Goal: Task Accomplishment & Management: Complete application form

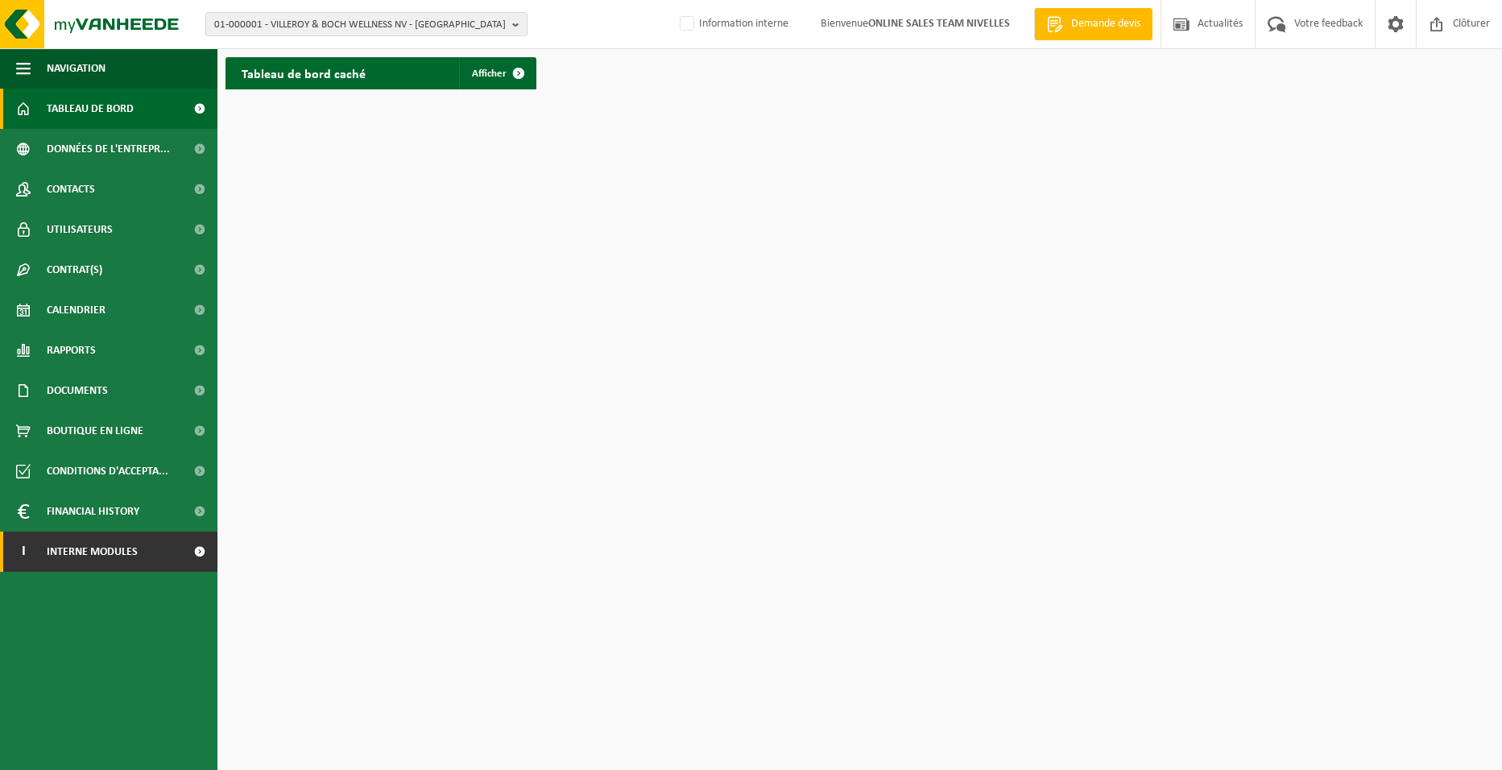
click at [151, 548] on link "I Interne modules" at bounding box center [108, 551] width 217 height 40
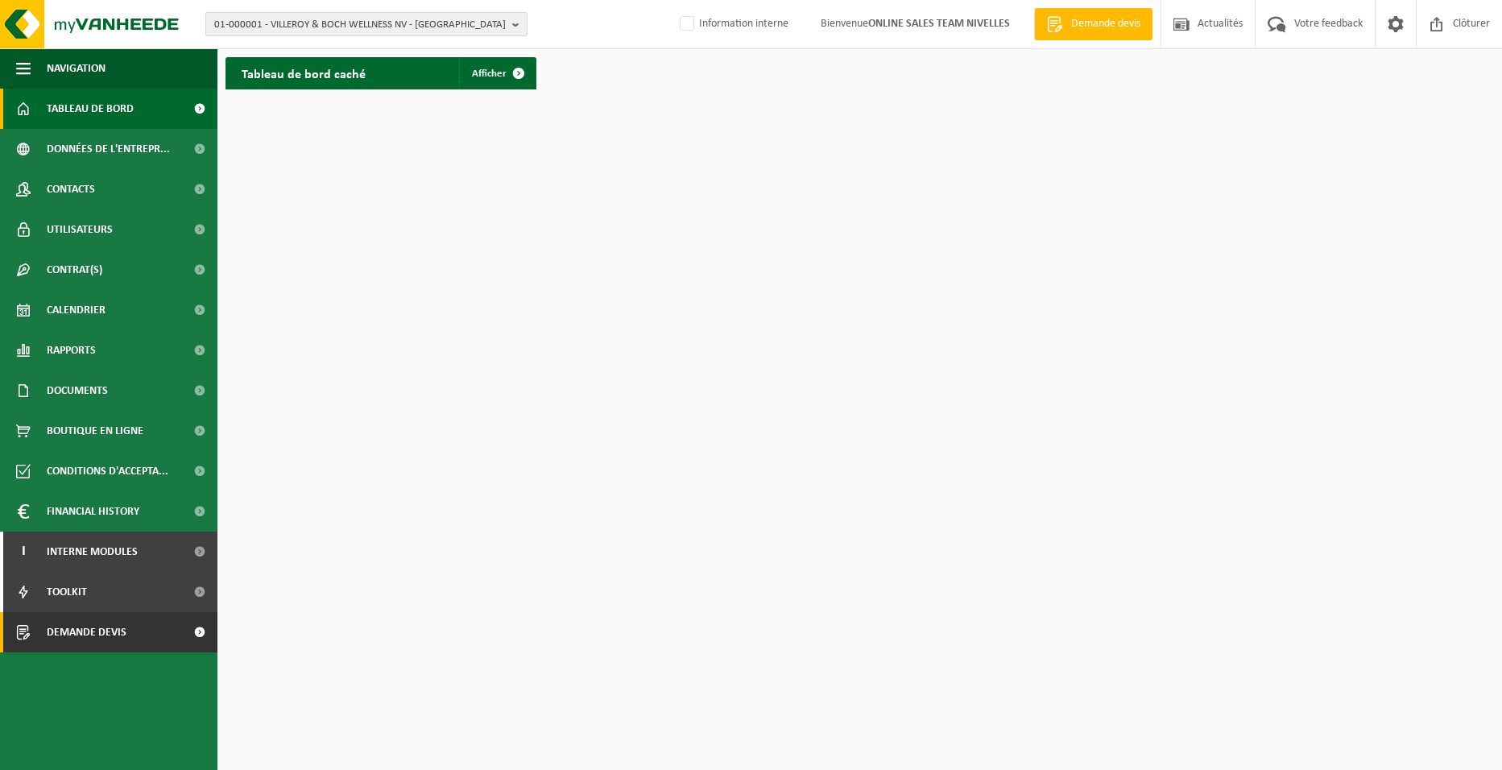
click at [131, 637] on link "Demande devis" at bounding box center [108, 632] width 217 height 40
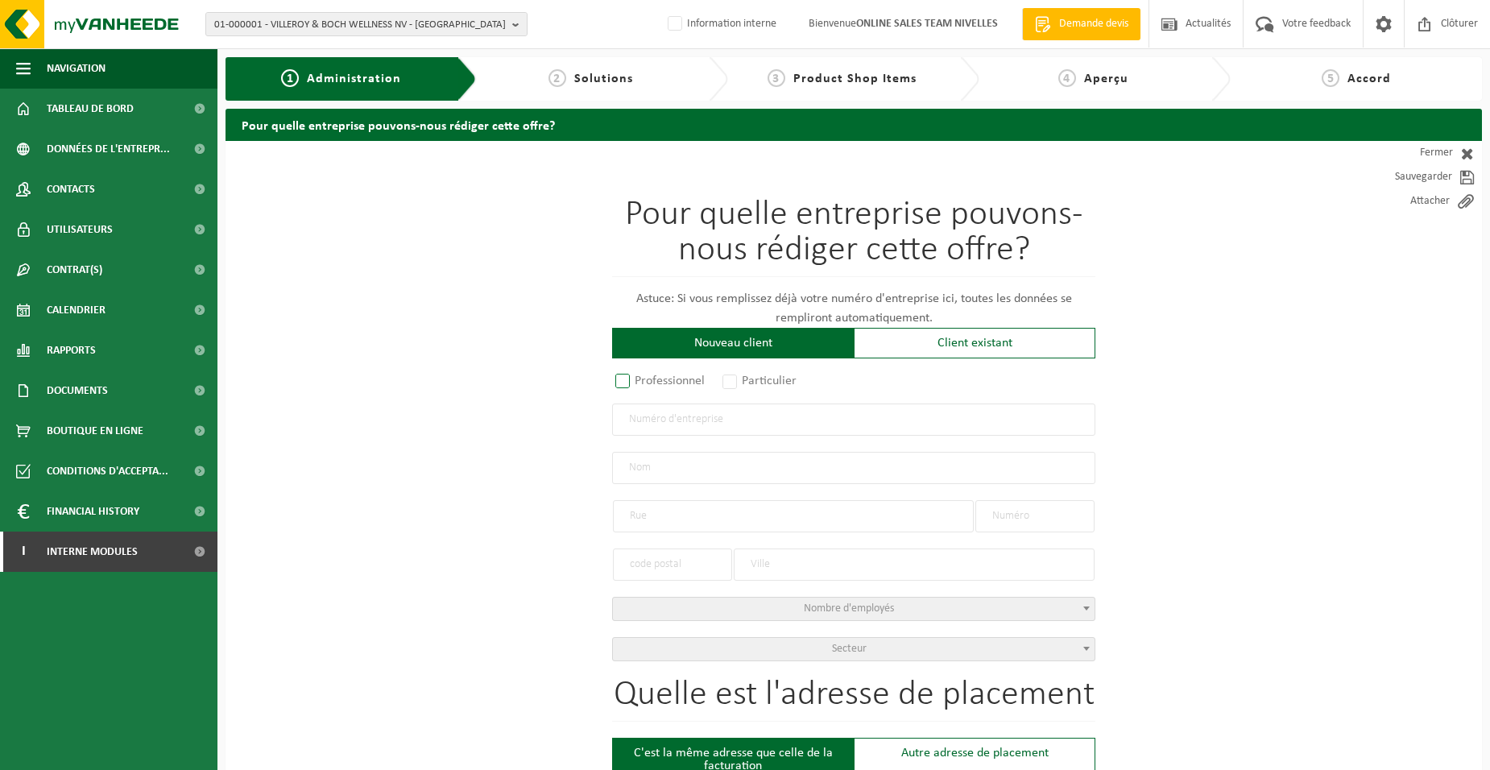
click at [660, 378] on label "Professionnel" at bounding box center [660, 381] width 97 height 23
click at [649, 378] on input "Professionnel" at bounding box center [644, 382] width 10 height 10
radio input "true"
click at [668, 420] on input "text" at bounding box center [853, 419] width 483 height 32
type input "0848648248"
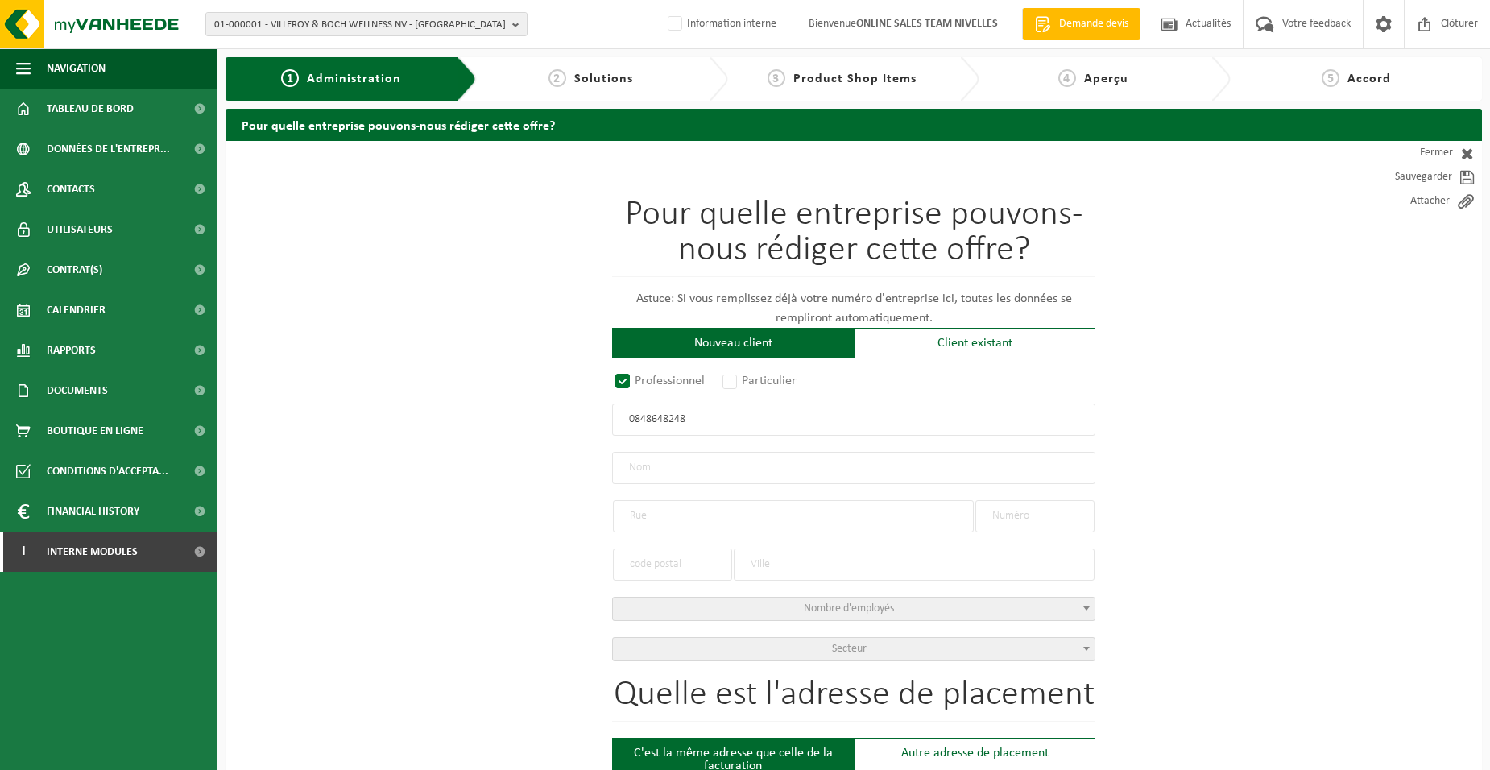
radio input "true"
type input "0848648248"
type input "DE PAEPE, JOZEF"
type input "CHANTELET"
type input "23"
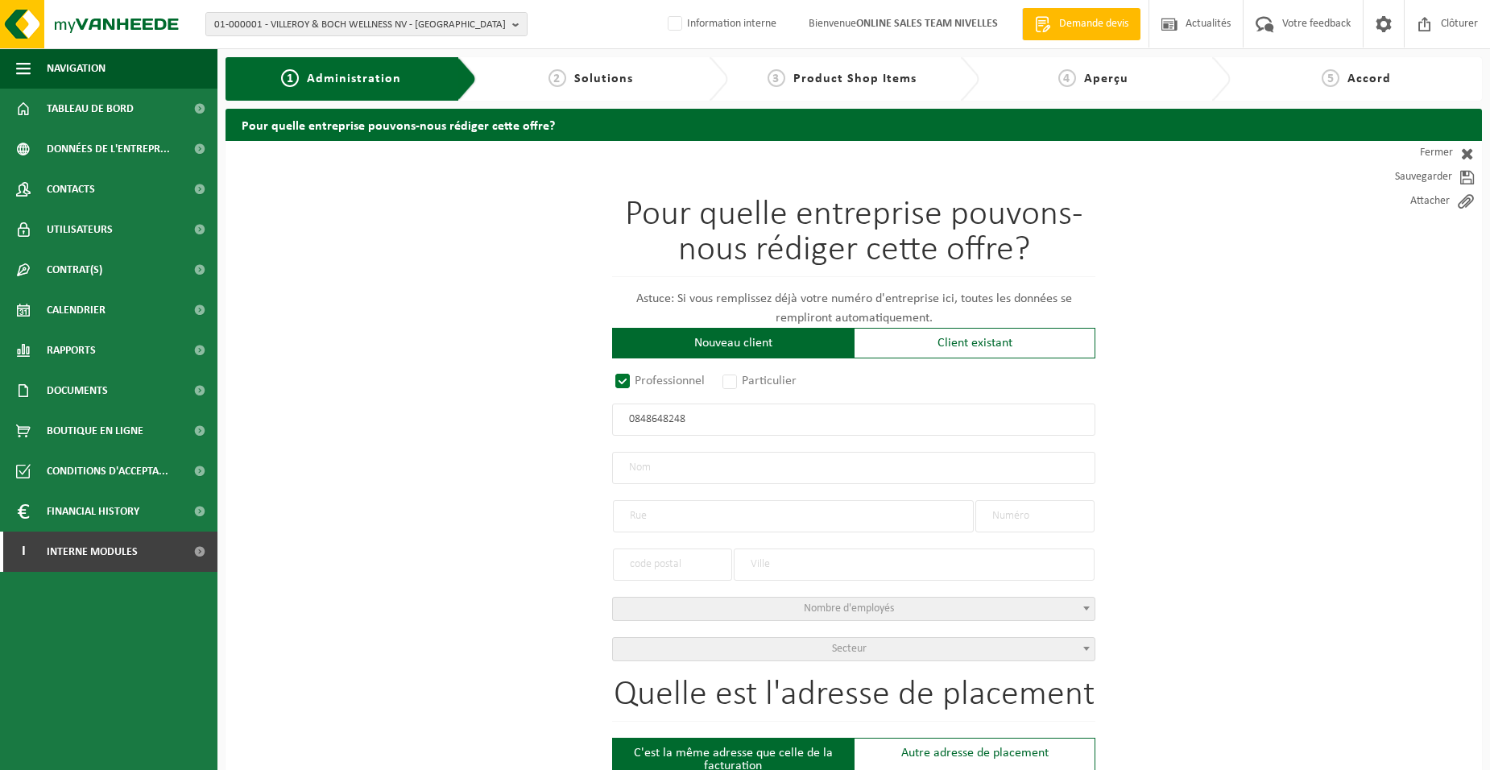
type input "1472"
type input "GENAPPE"
select select "D"
select select "NACE_0150"
type input "DE PAEPE, JOZEF"
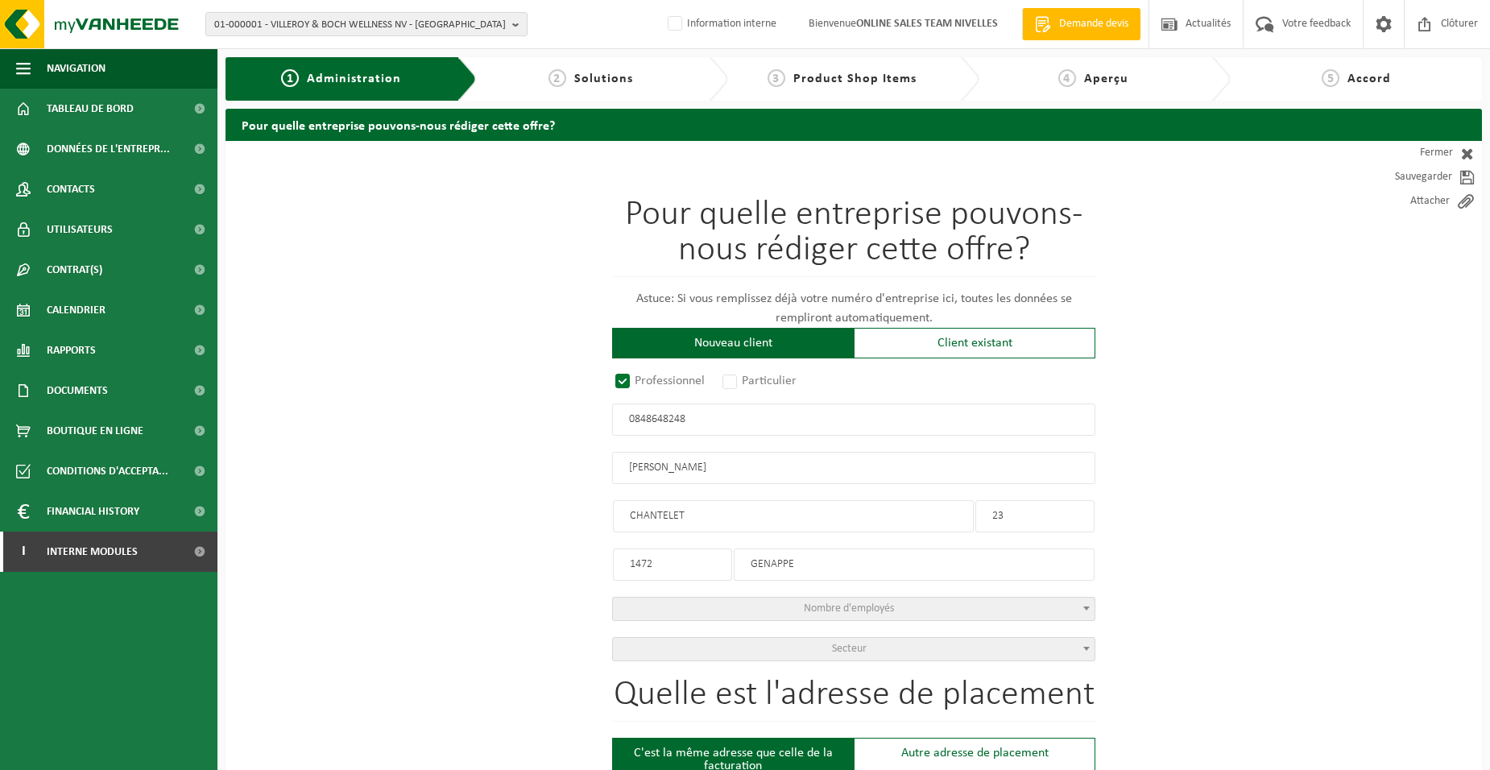
type input "CHANTELET"
type input "23"
type input "1472"
type input "GENAPPE"
type input "2212196747"
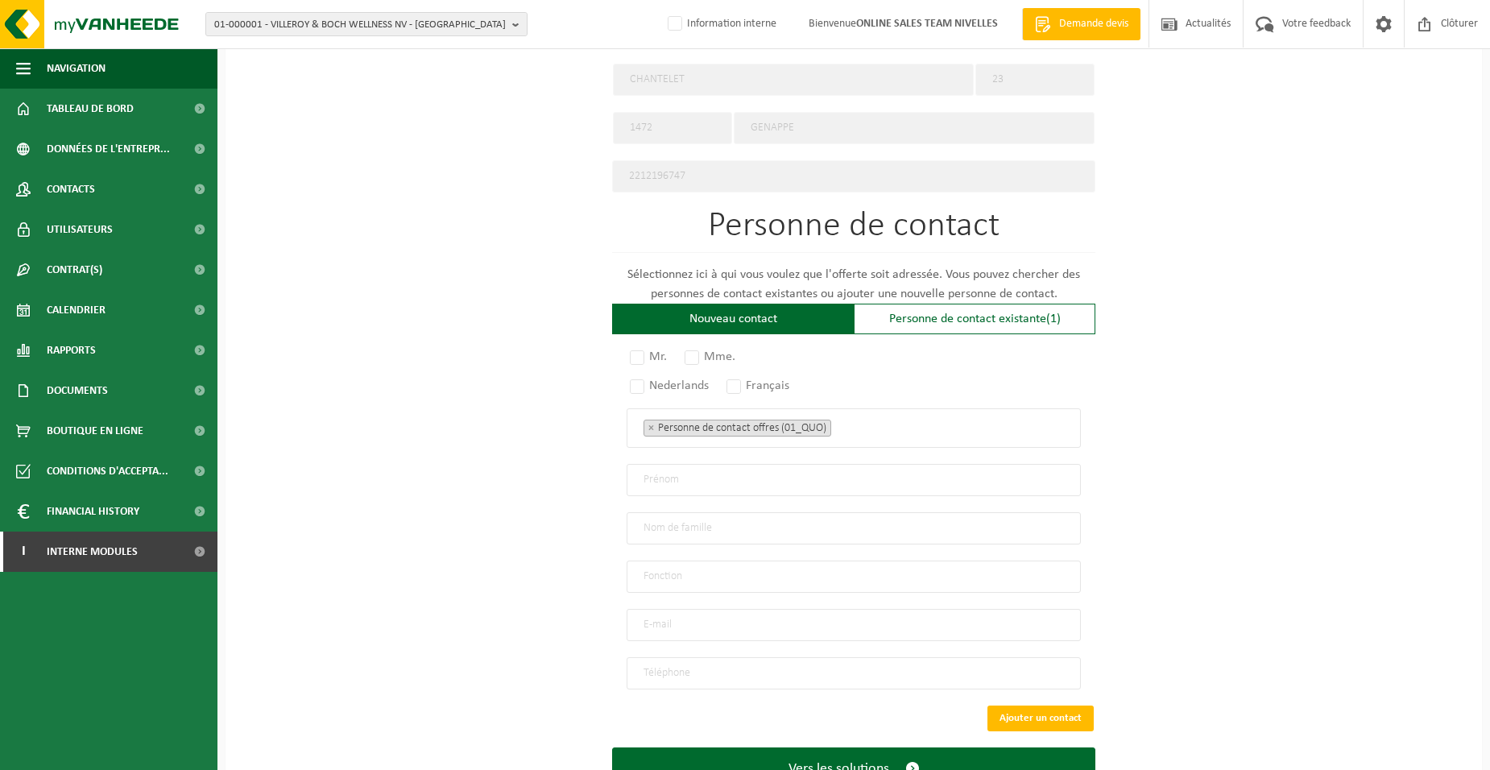
scroll to position [838, 0]
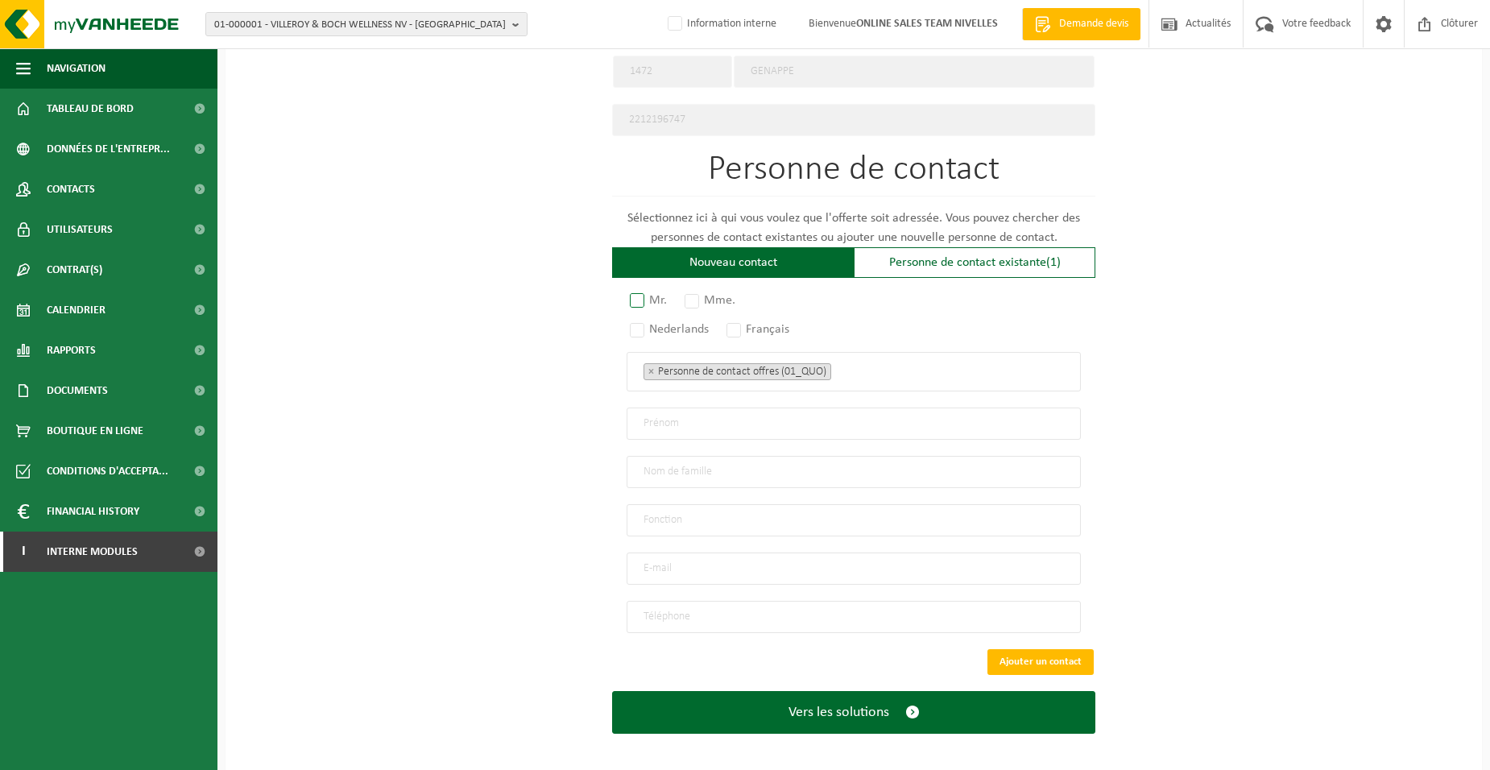
type input "0848648248"
click at [645, 289] on label "Mr." at bounding box center [648, 300] width 45 height 23
radio input "true"
click at [739, 324] on label "Français" at bounding box center [758, 329] width 71 height 23
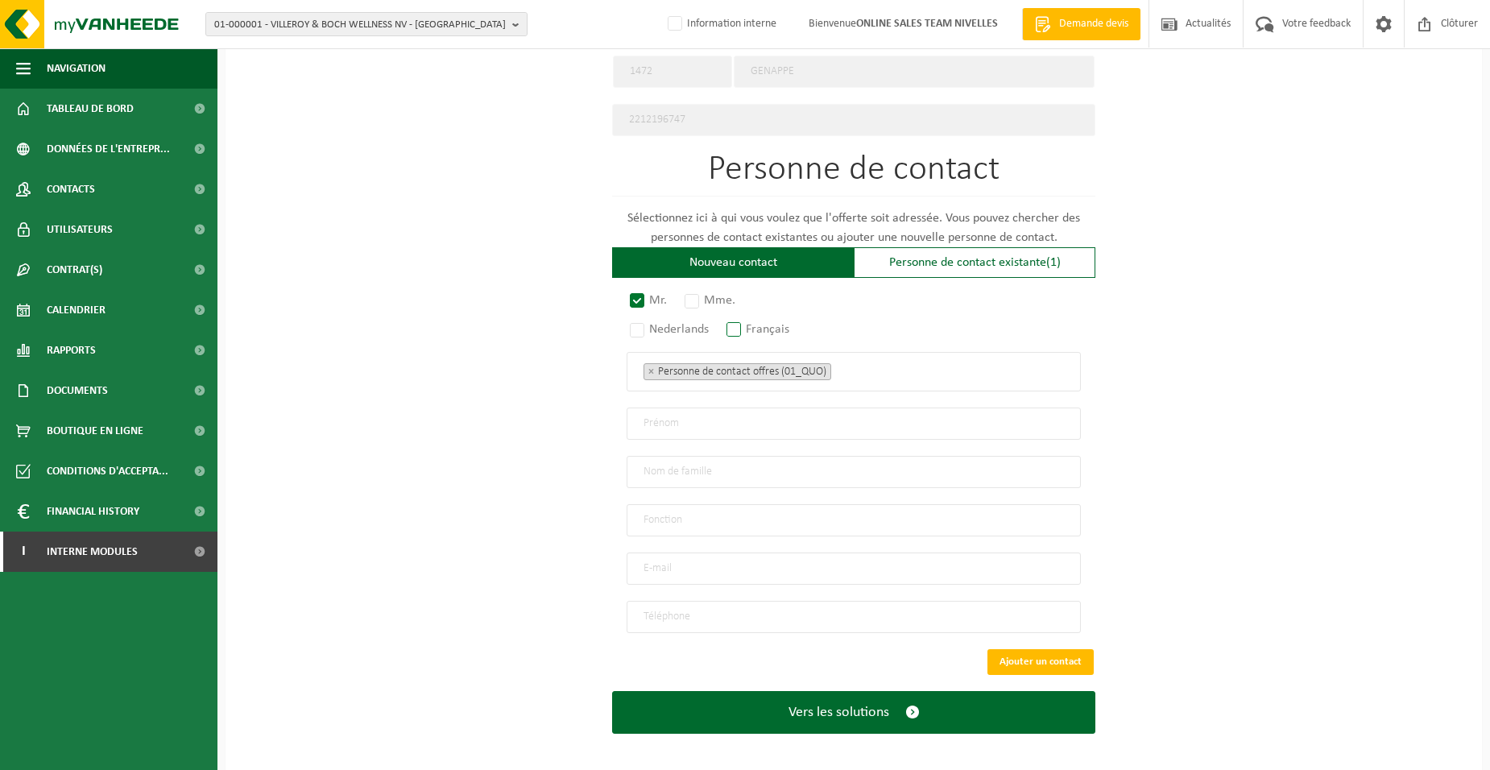
radio input "true"
click at [909, 376] on span "× Personne de contact offres (01_QUO)" at bounding box center [853, 371] width 454 height 39
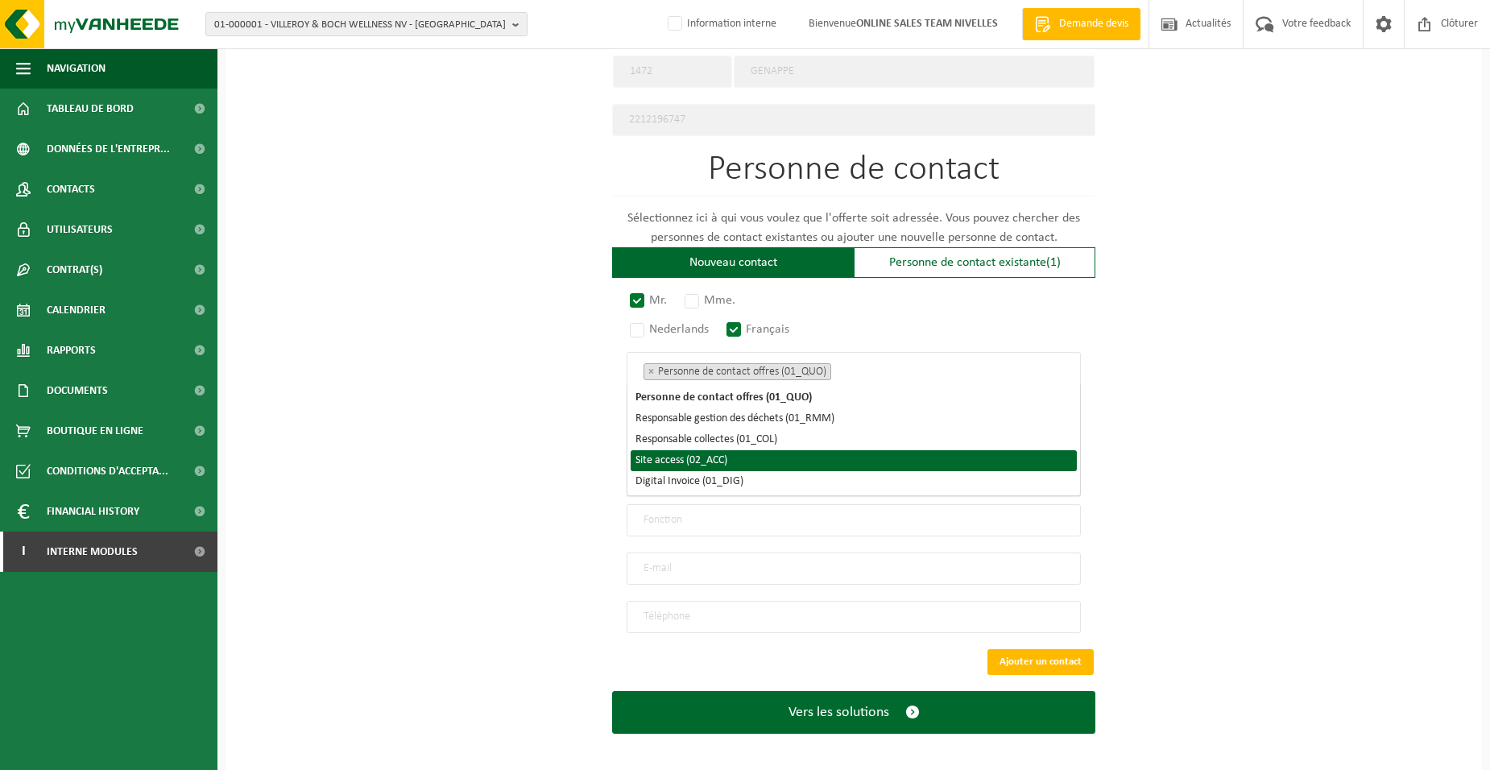
click at [766, 455] on li "Site access (02_ACC)" at bounding box center [853, 460] width 446 height 21
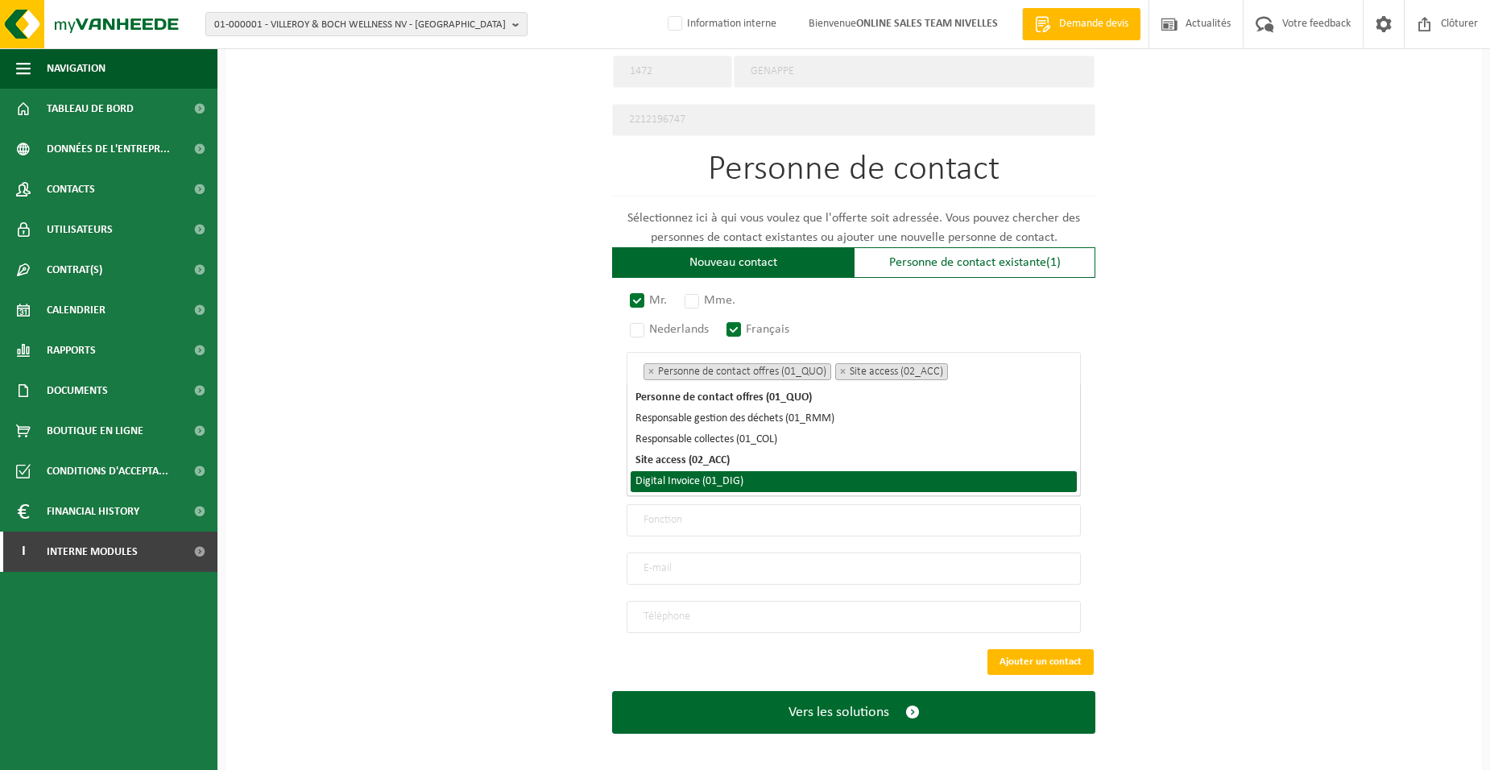
click at [763, 479] on li "Digital Invoice (01_DIG)" at bounding box center [853, 481] width 446 height 21
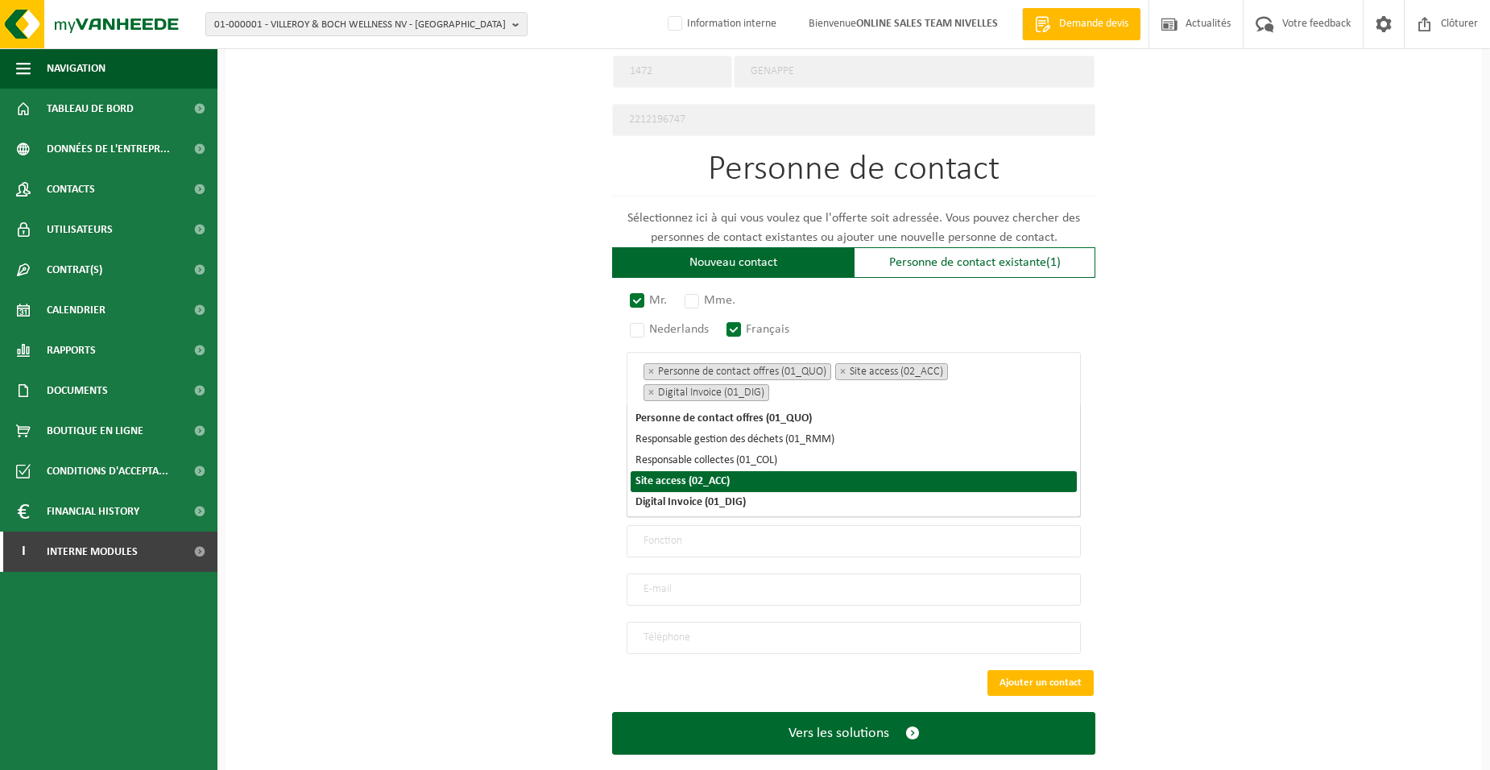
click at [521, 458] on div "Pour quelle entreprise pouvons-nous rédiger cette offre? Astuce: Si vous rempli…" at bounding box center [853, 49] width 1256 height 1492
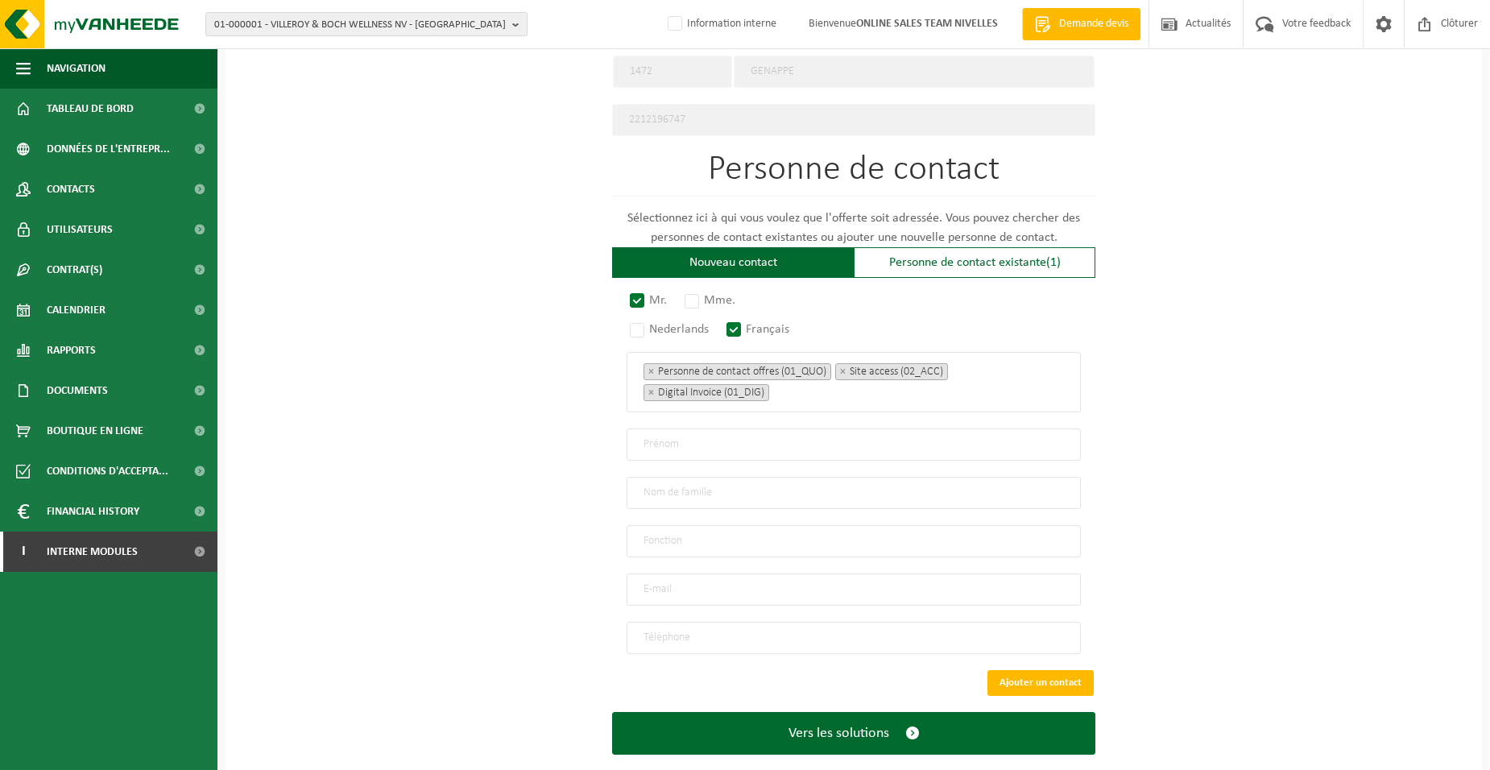
click at [700, 437] on input "text" at bounding box center [853, 444] width 454 height 32
drag, startPoint x: 670, startPoint y: 438, endPoint x: 415, endPoint y: 422, distance: 255.8
click at [415, 422] on div "Pour quelle entreprise pouvons-nous rédiger cette offre? Astuce: Si vous rempli…" at bounding box center [853, 49] width 1256 height 1492
type input "JOZEF"
click at [661, 488] on input "text" at bounding box center [853, 493] width 454 height 32
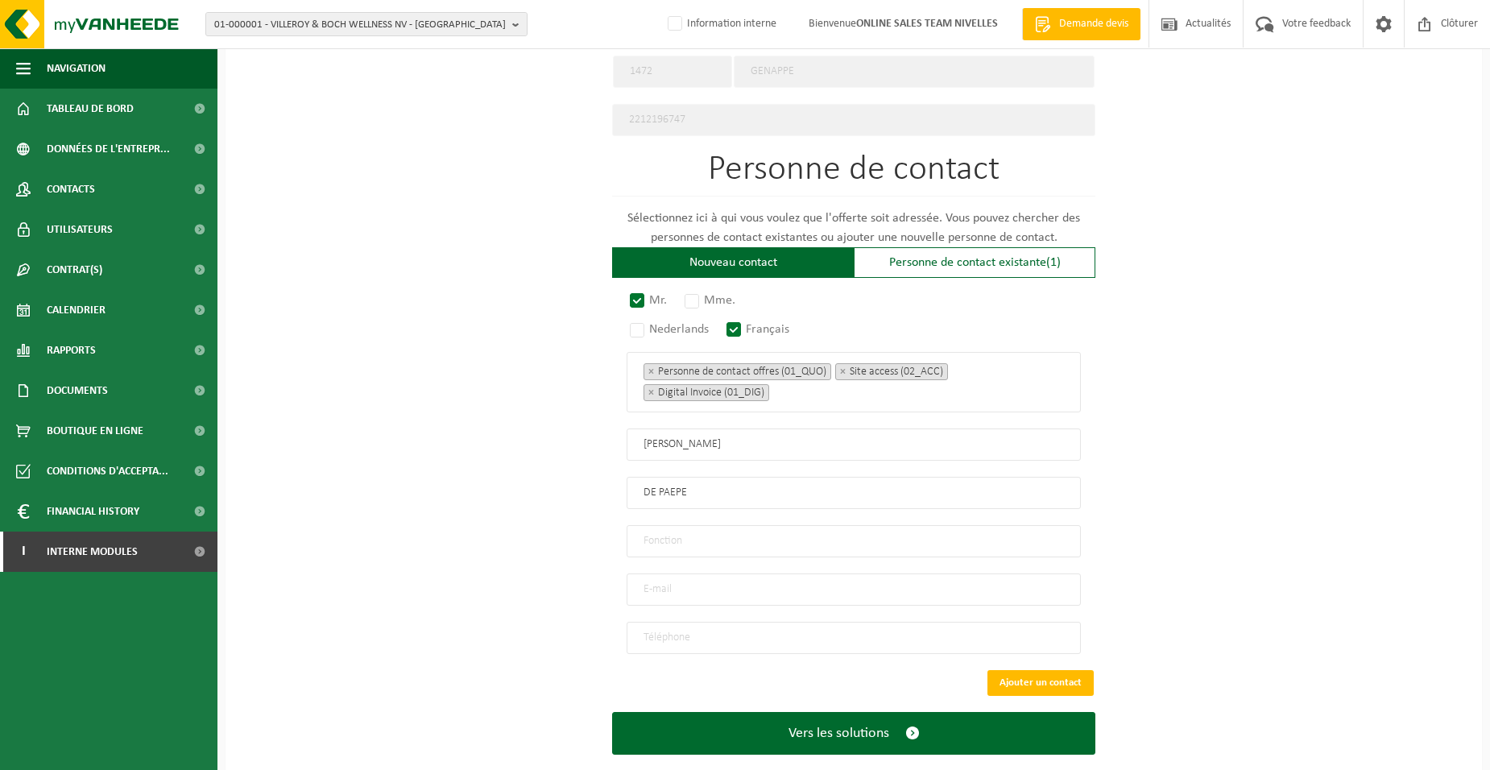
type input "DE PAEPE"
click at [684, 525] on input "text" at bounding box center [853, 541] width 454 height 32
type input "Director"
click at [680, 588] on input "email" at bounding box center [853, 589] width 454 height 32
type input "JOS_DEPAEPE@HOTMAIL.COM"
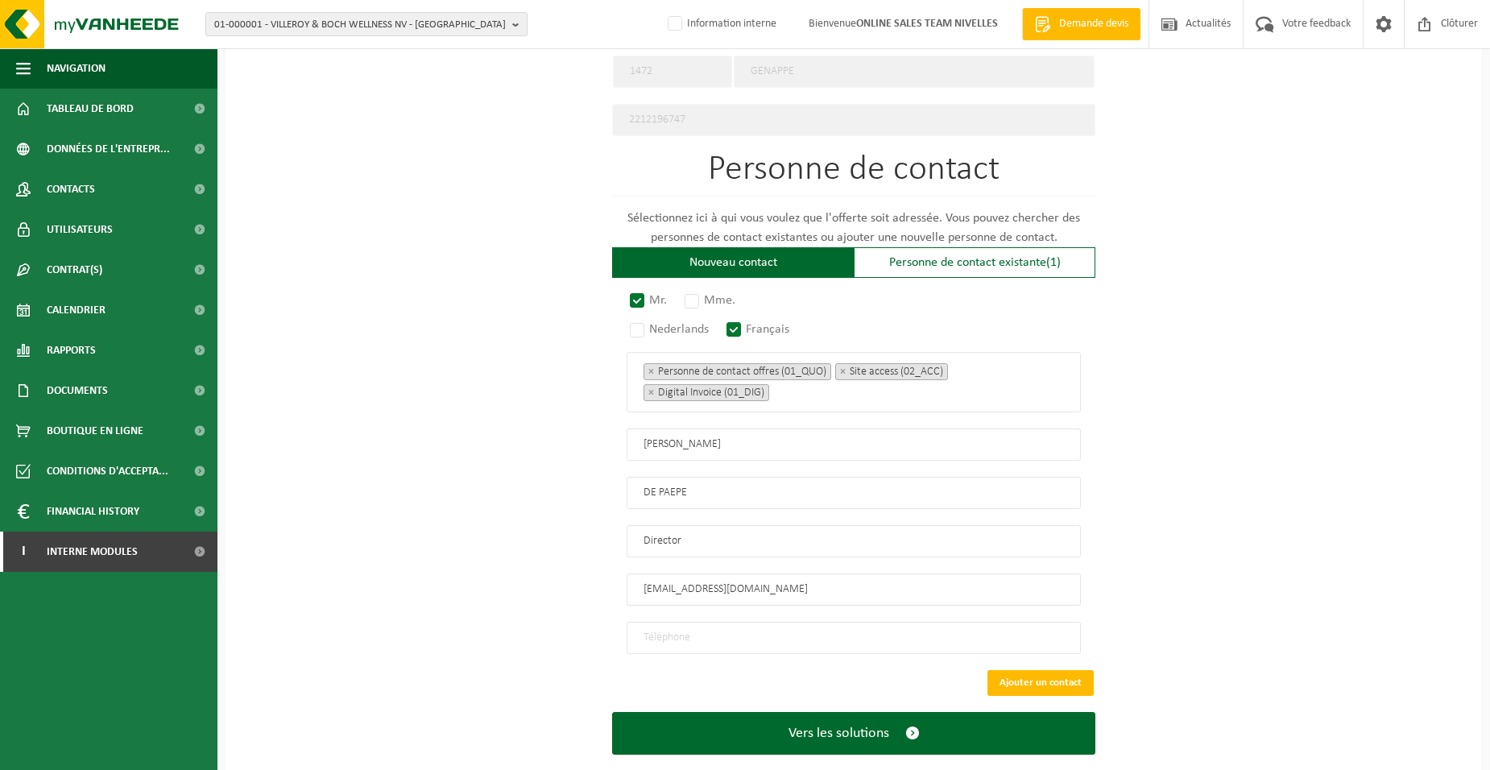
click at [646, 630] on input "tel" at bounding box center [853, 638] width 454 height 32
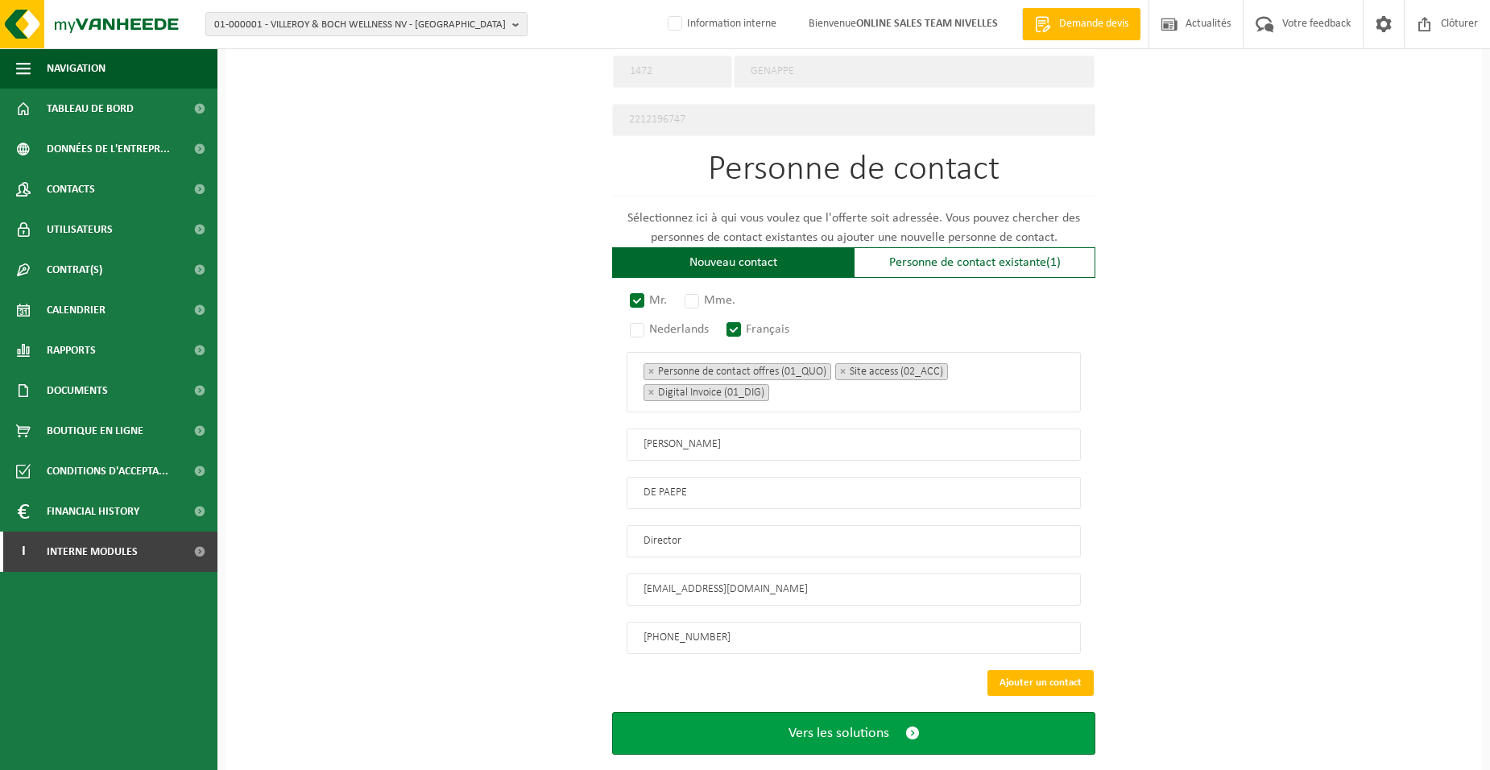
type input "+32 477 60 03 52"
click at [706, 723] on button "Vers les solutions" at bounding box center [853, 733] width 483 height 43
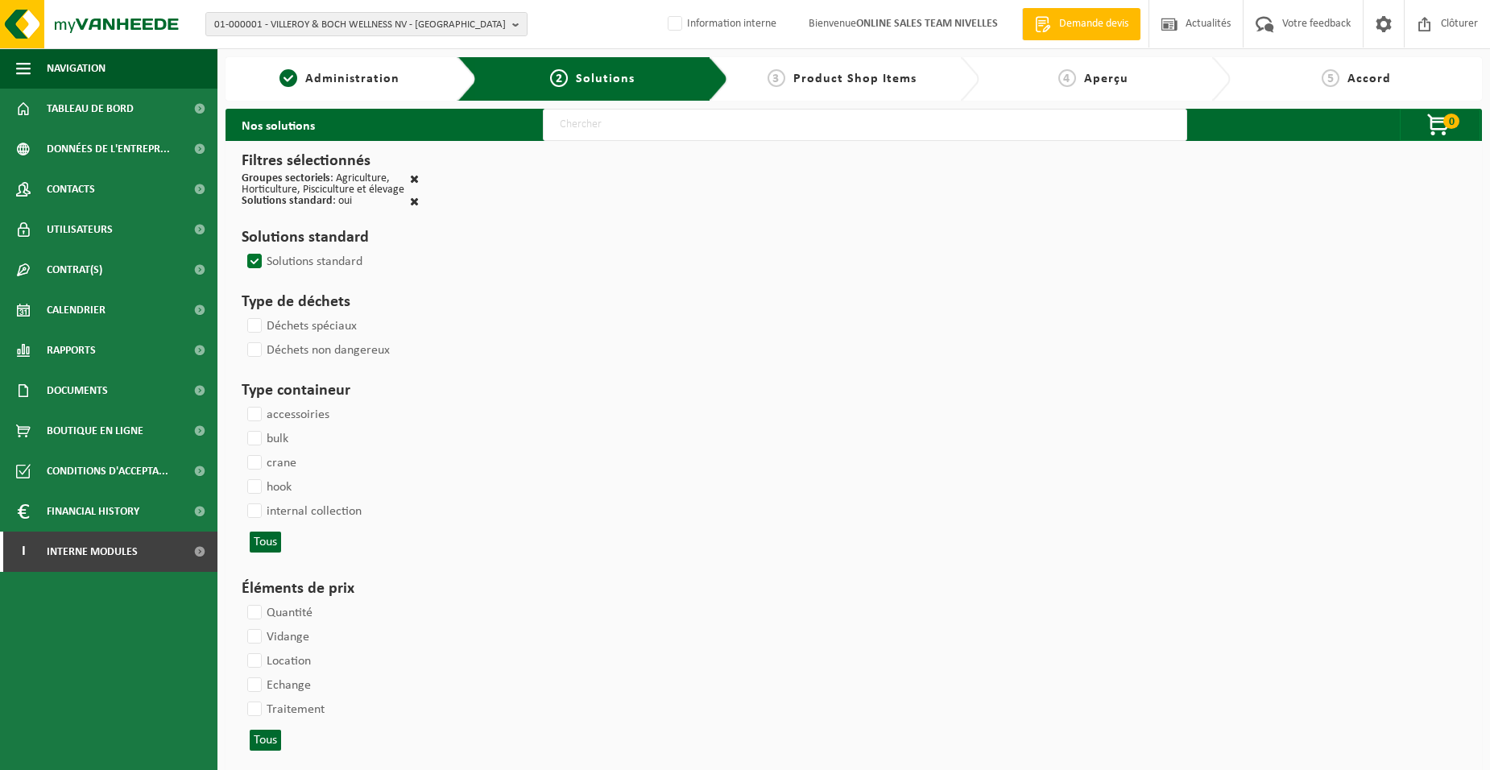
click at [567, 134] on input "text" at bounding box center [865, 125] width 644 height 32
type input "000052"
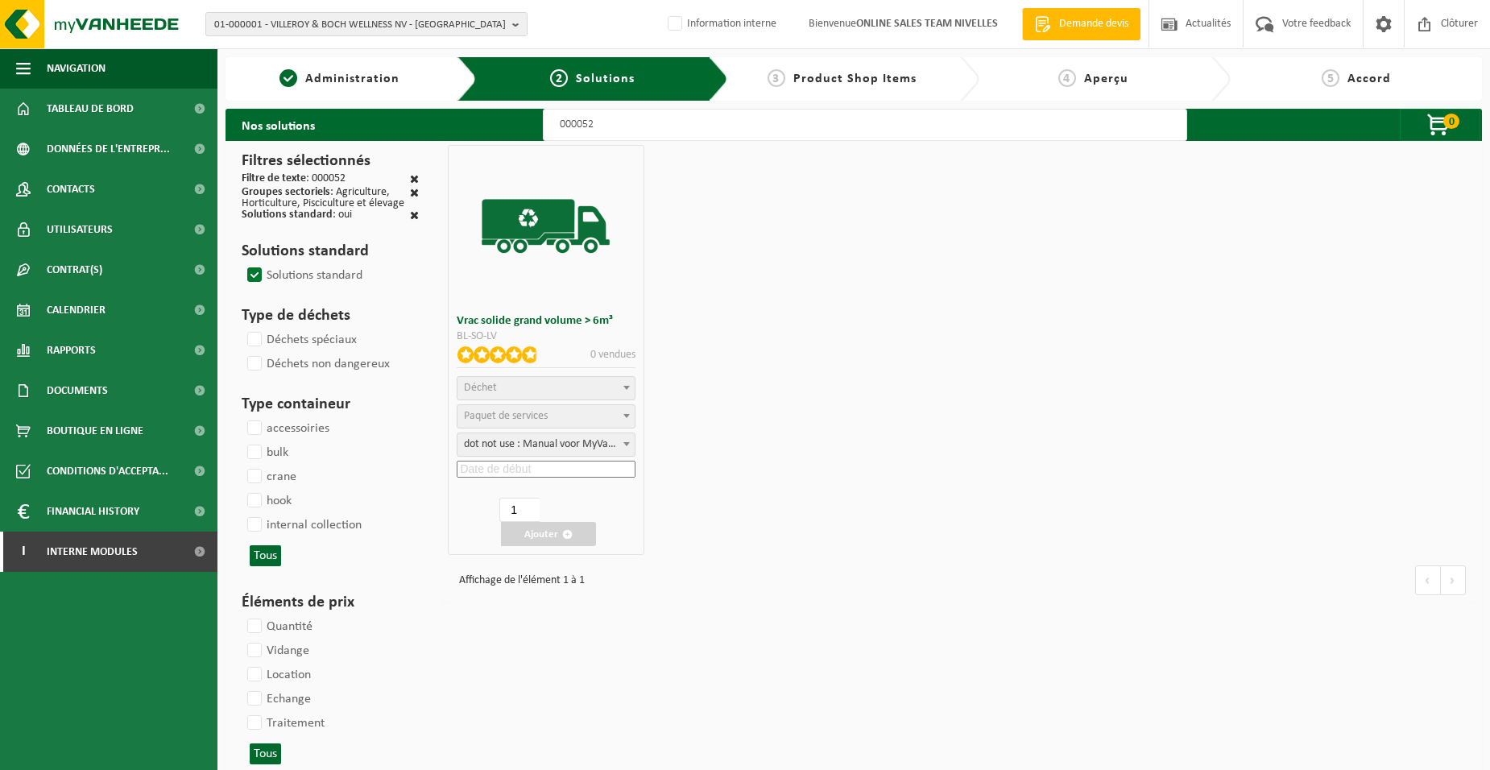
click at [556, 385] on span "Déchet" at bounding box center [545, 388] width 176 height 23
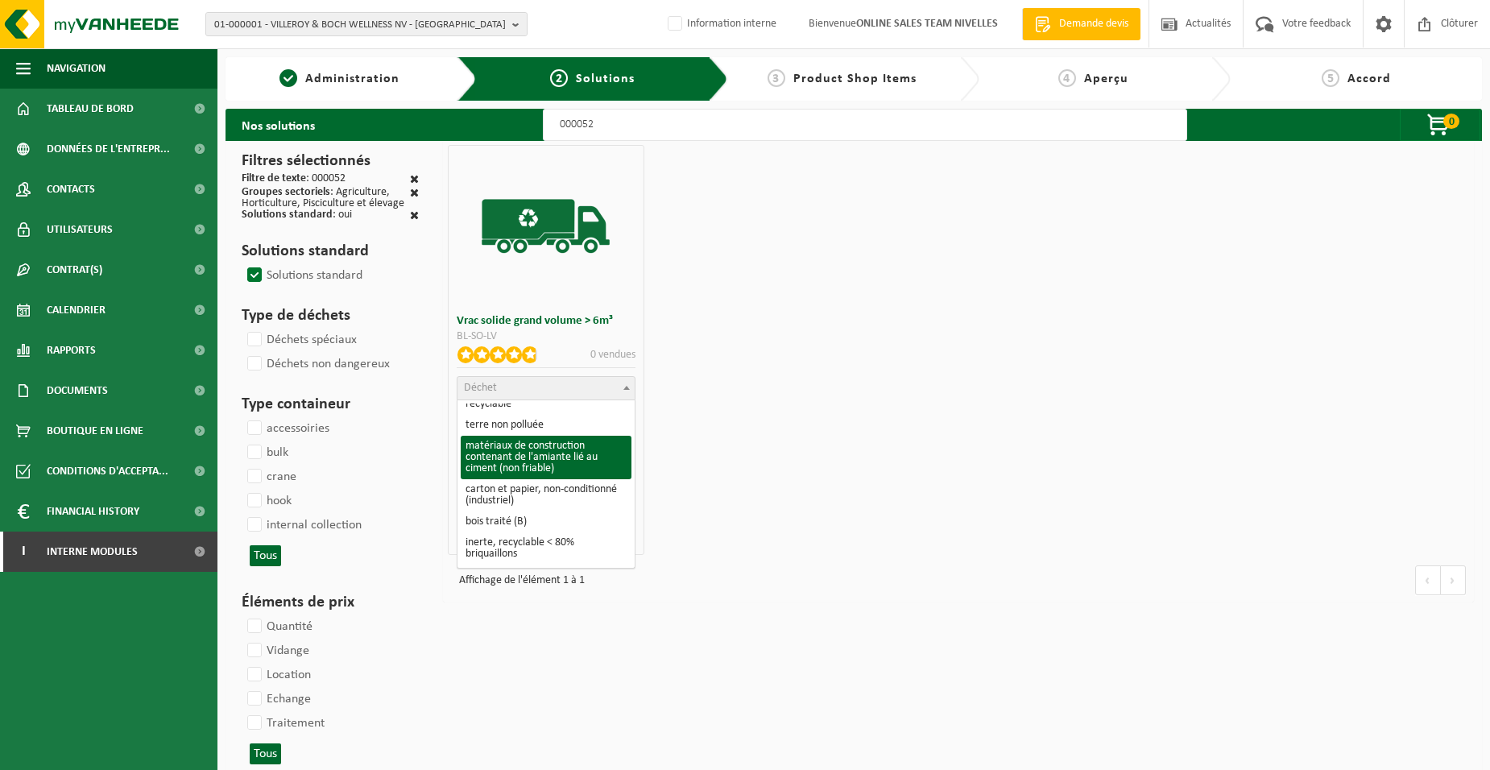
scroll to position [161, 0]
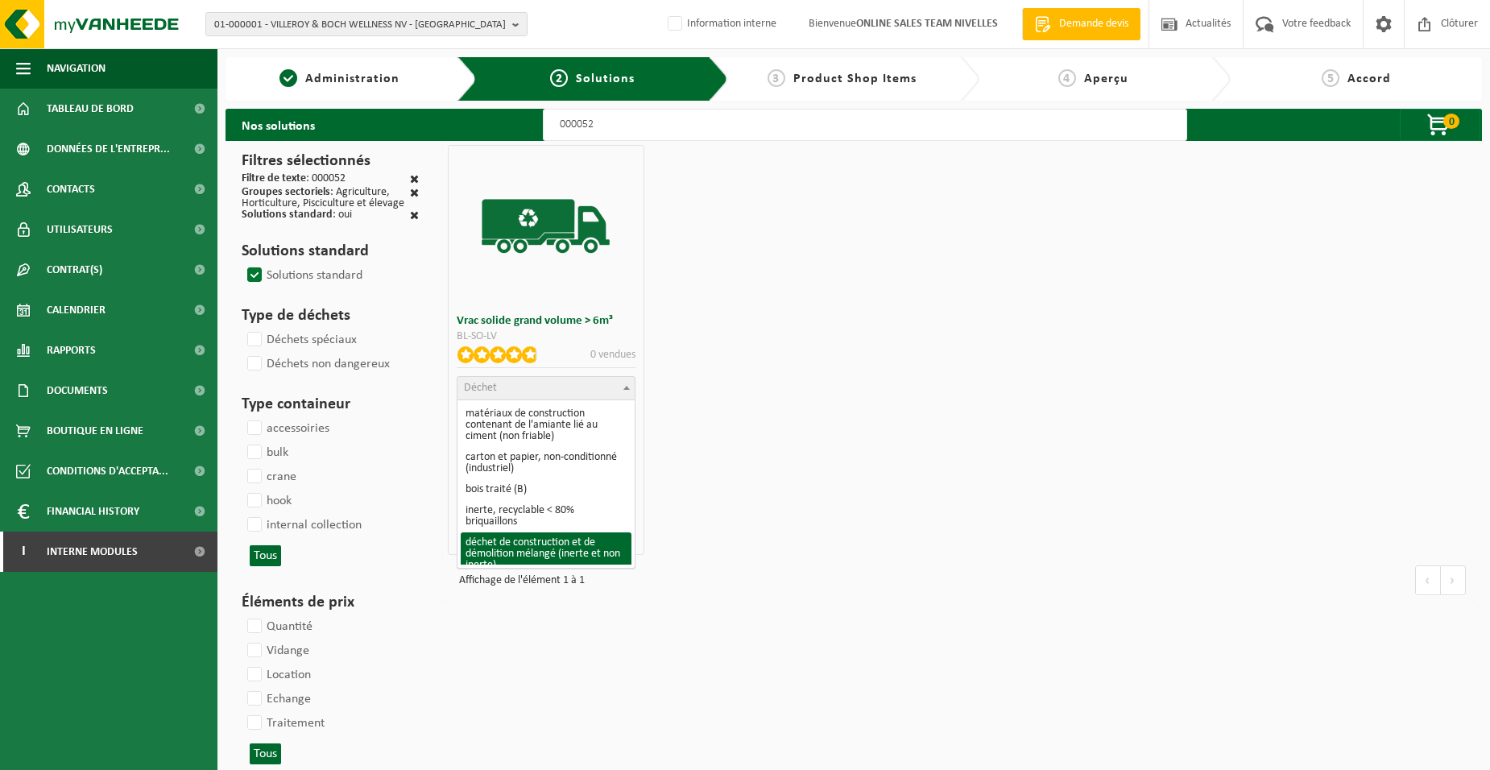
select select "31"
select select
select select "47"
select select "25"
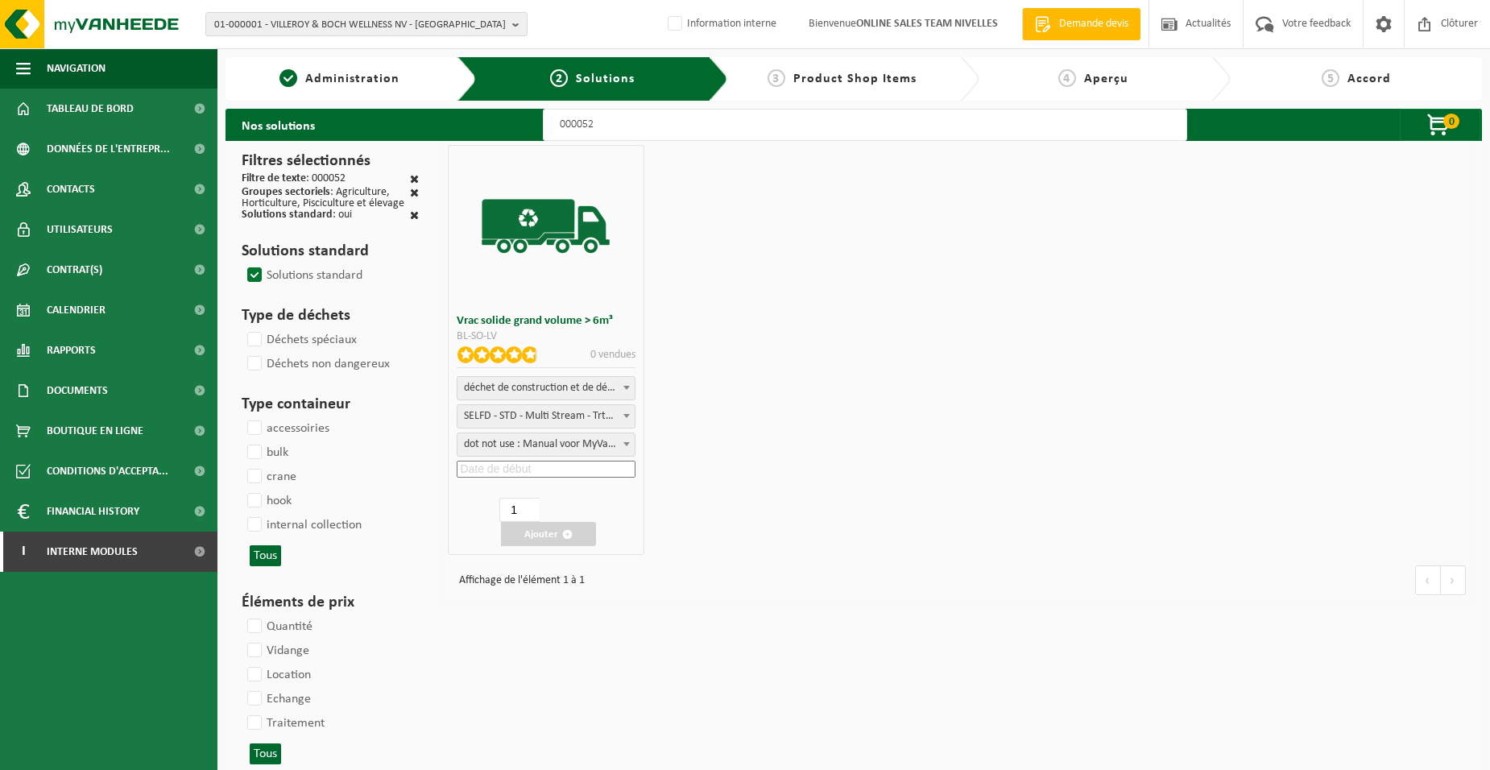
click at [508, 470] on input at bounding box center [546, 469] width 178 height 17
click at [473, 634] on div "23" at bounding box center [479, 636] width 28 height 26
type input "2025-09-23"
click at [531, 538] on button "Ajouter" at bounding box center [548, 534] width 95 height 24
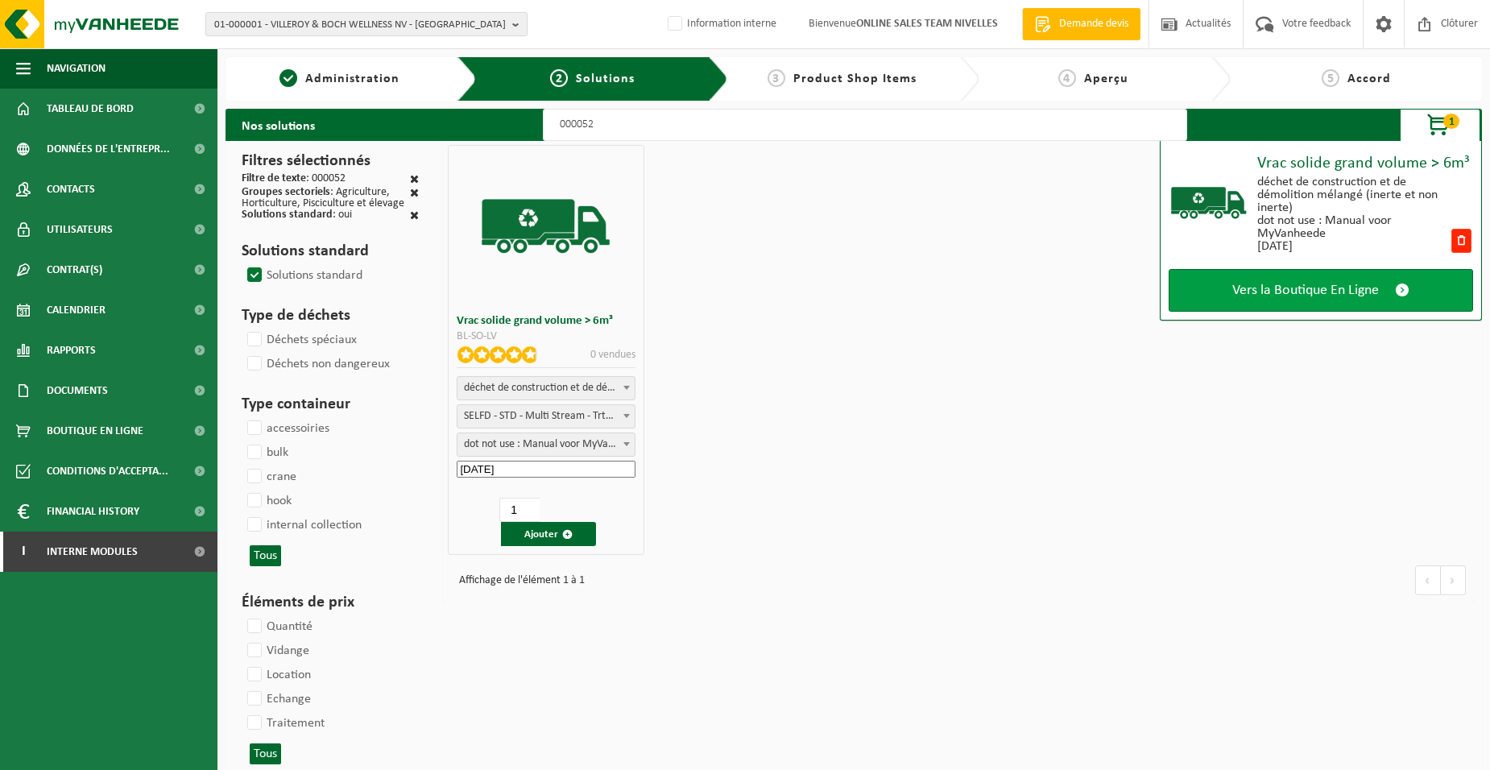
click at [1353, 287] on span "Vers la Boutique En Ligne" at bounding box center [1305, 290] width 147 height 17
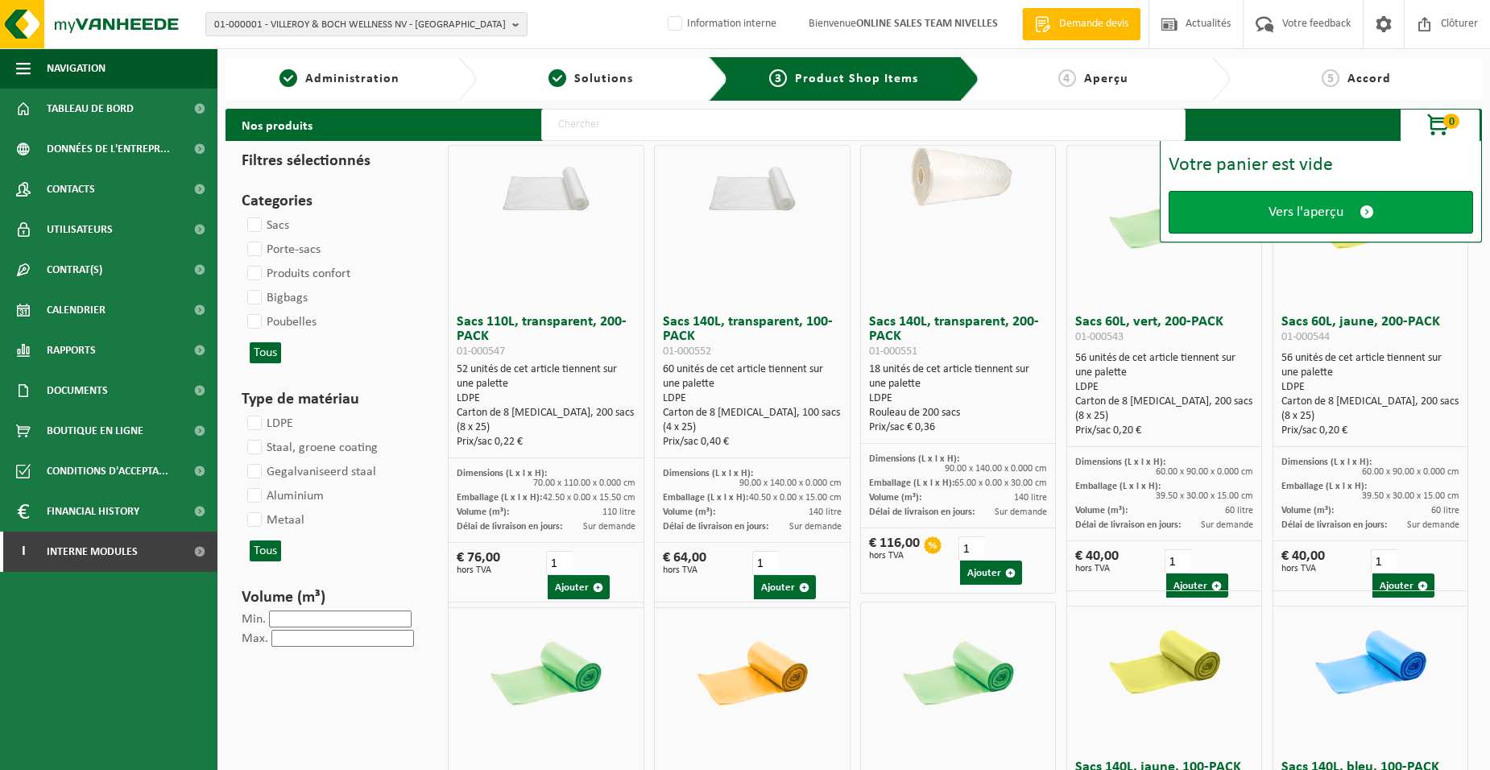
click at [1267, 221] on link "Vers l'aperçu" at bounding box center [1320, 212] width 304 height 43
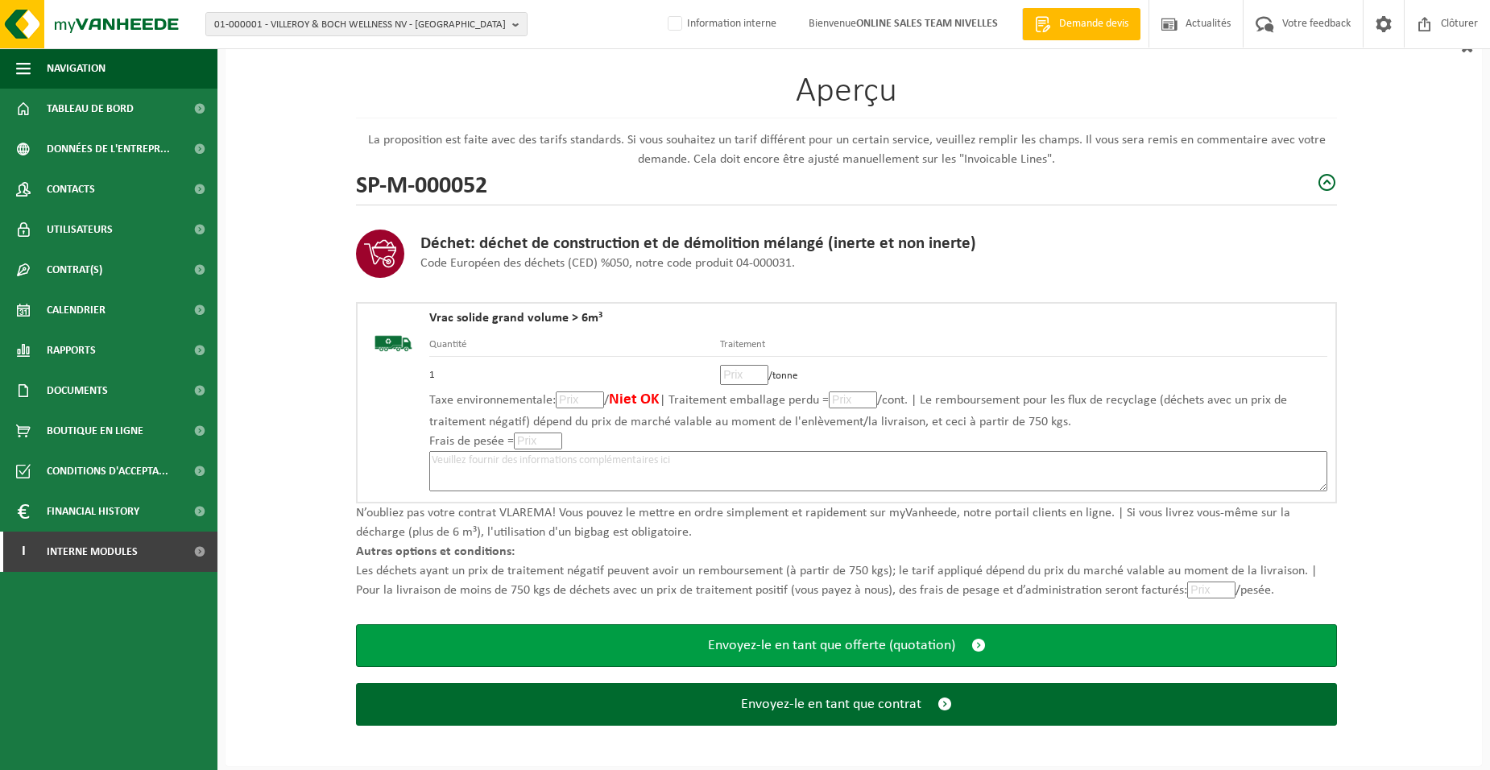
scroll to position [110, 0]
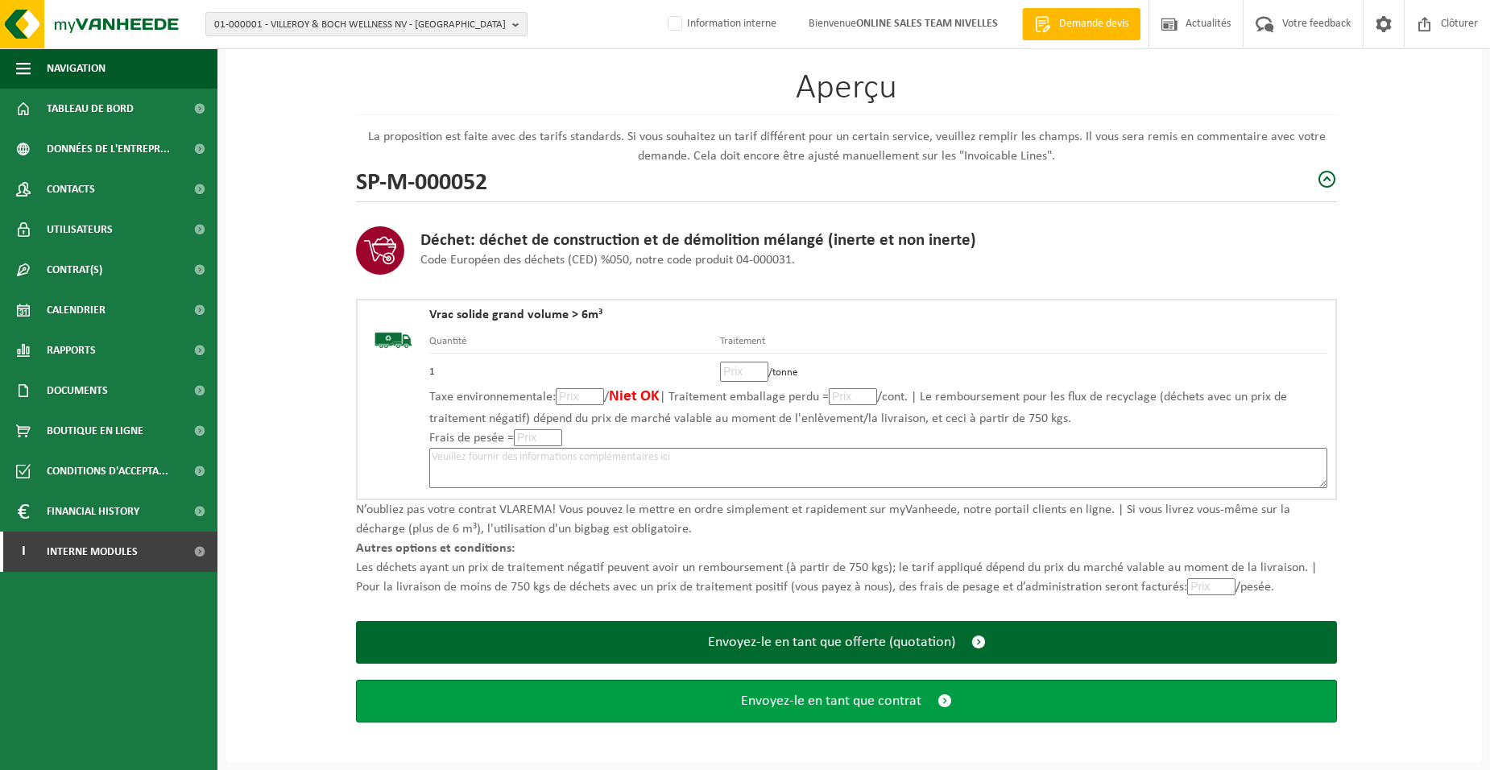
click at [637, 709] on button "Envoyez-le en tant que contrat" at bounding box center [846, 701] width 981 height 43
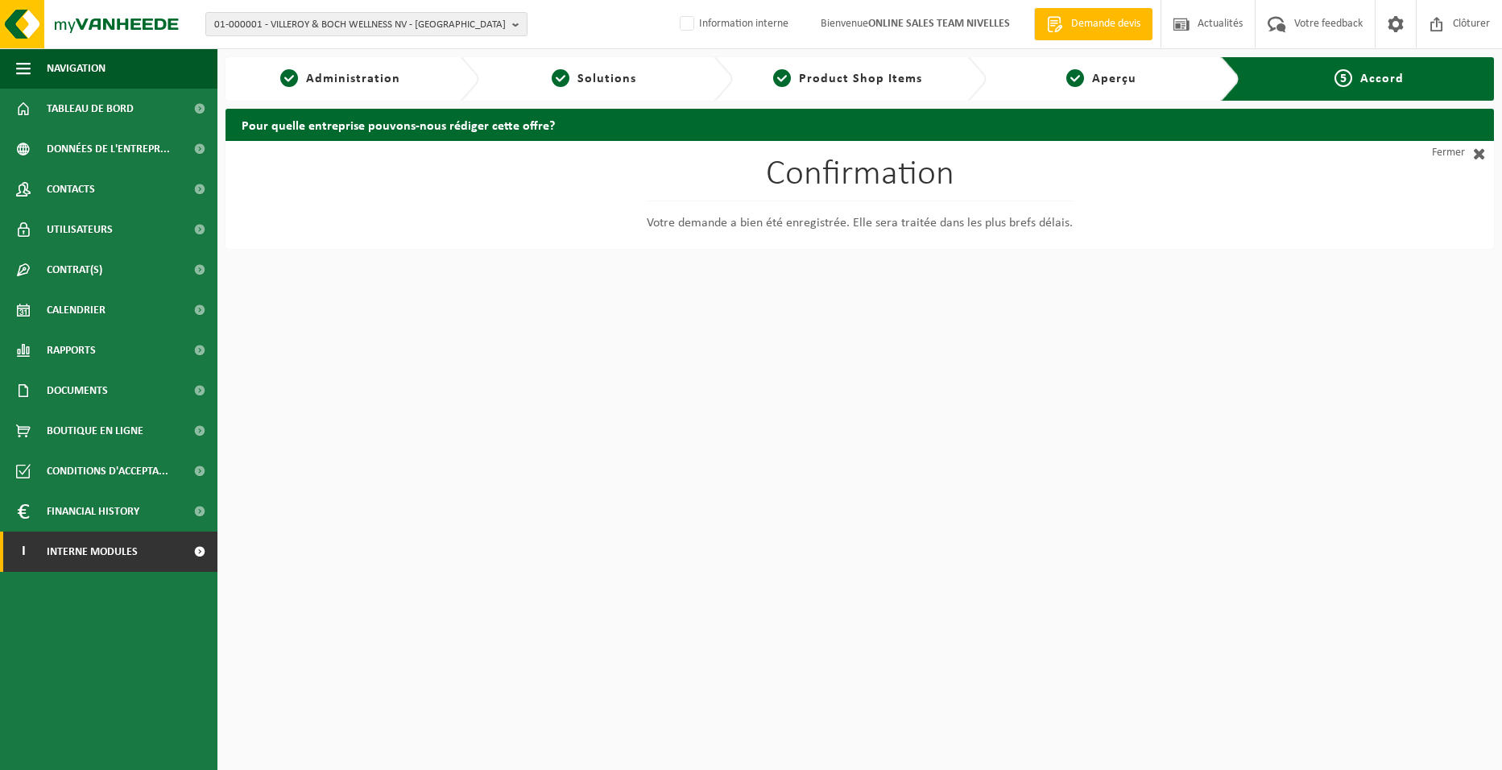
click at [65, 549] on span "Interne modules" at bounding box center [92, 551] width 91 height 40
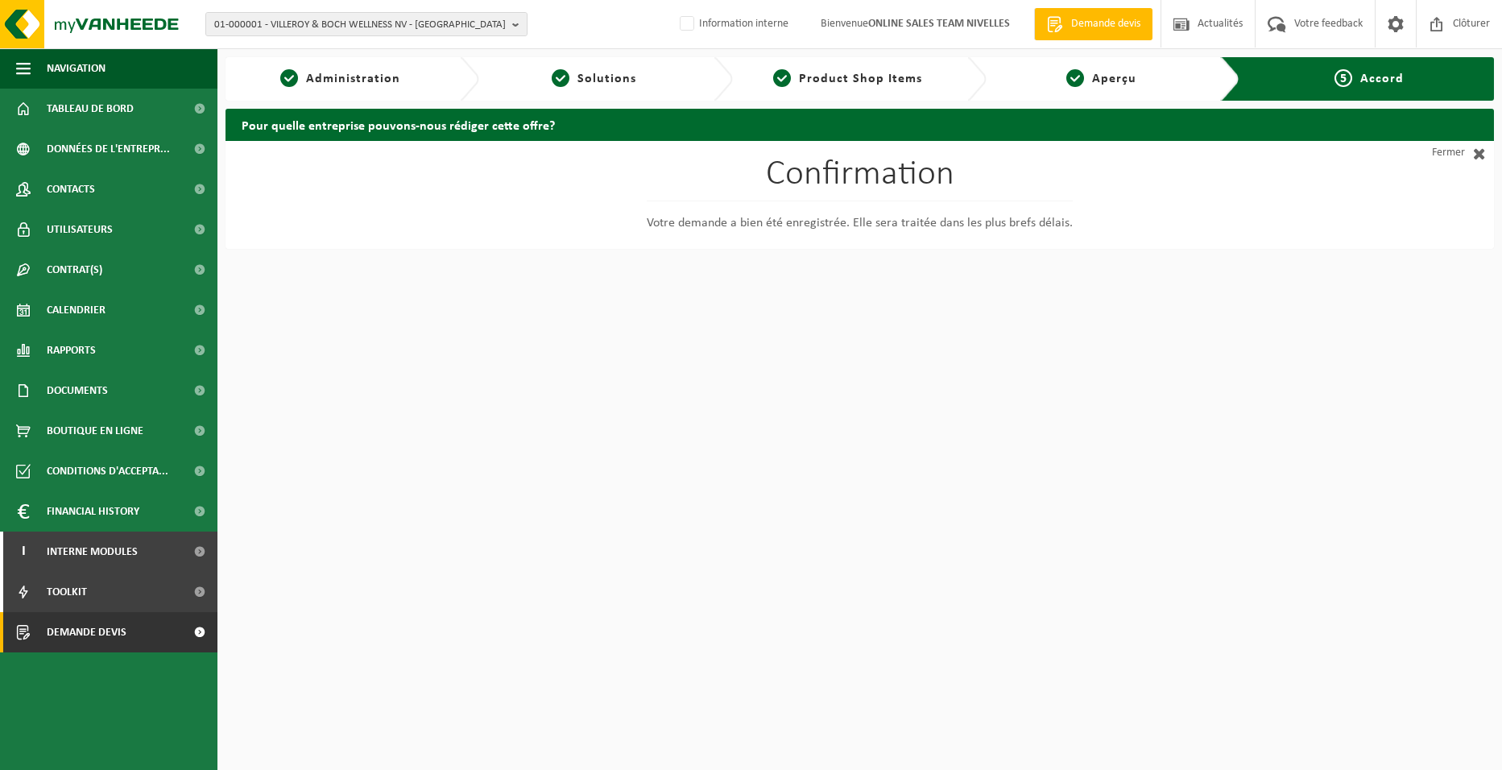
click at [114, 632] on span "Demande devis" at bounding box center [87, 632] width 80 height 40
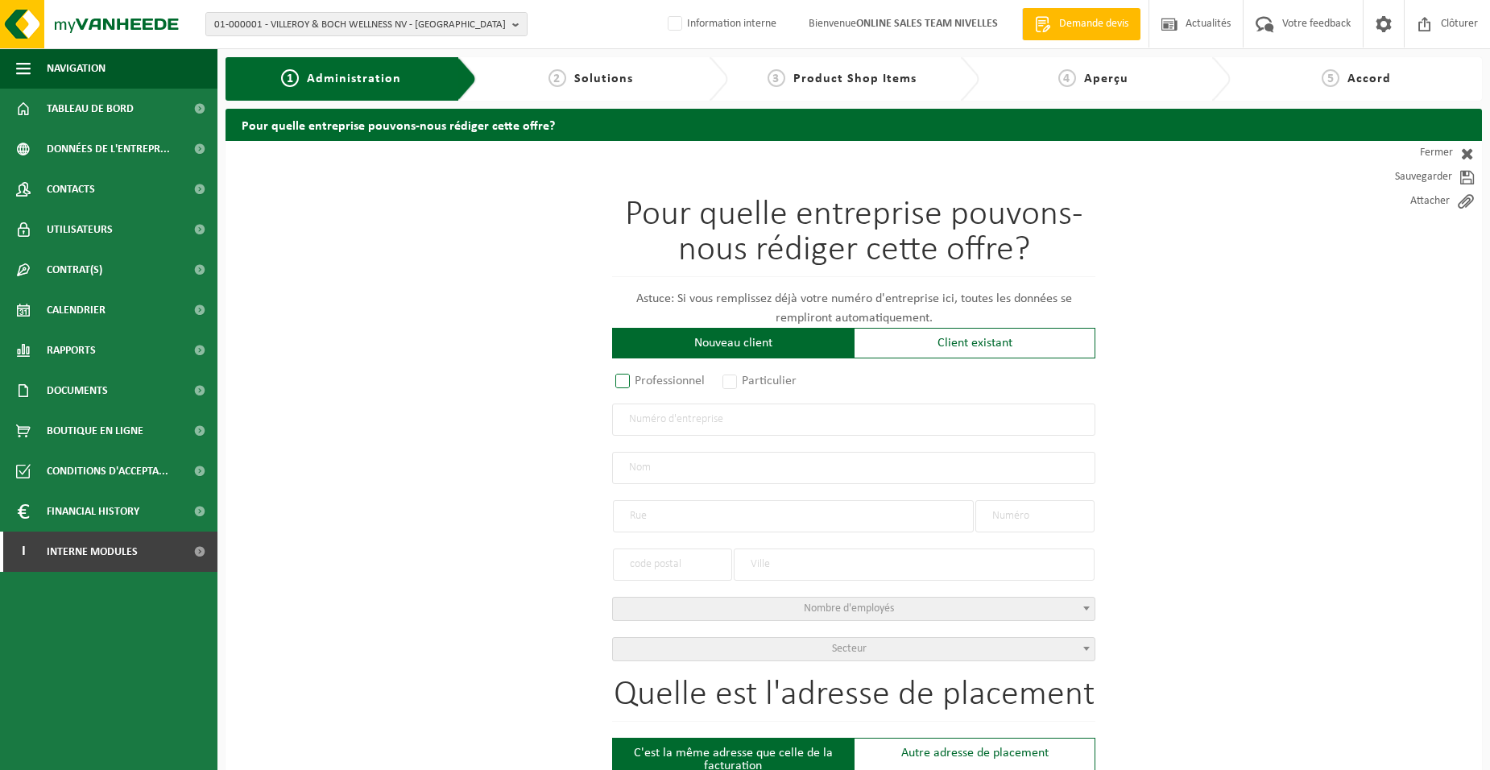
click at [678, 377] on label "Professionnel" at bounding box center [660, 381] width 97 height 23
click at [649, 377] on input "Professionnel" at bounding box center [644, 382] width 10 height 10
radio input "true"
click at [687, 424] on input "text" at bounding box center [853, 419] width 483 height 32
type input "0764915769"
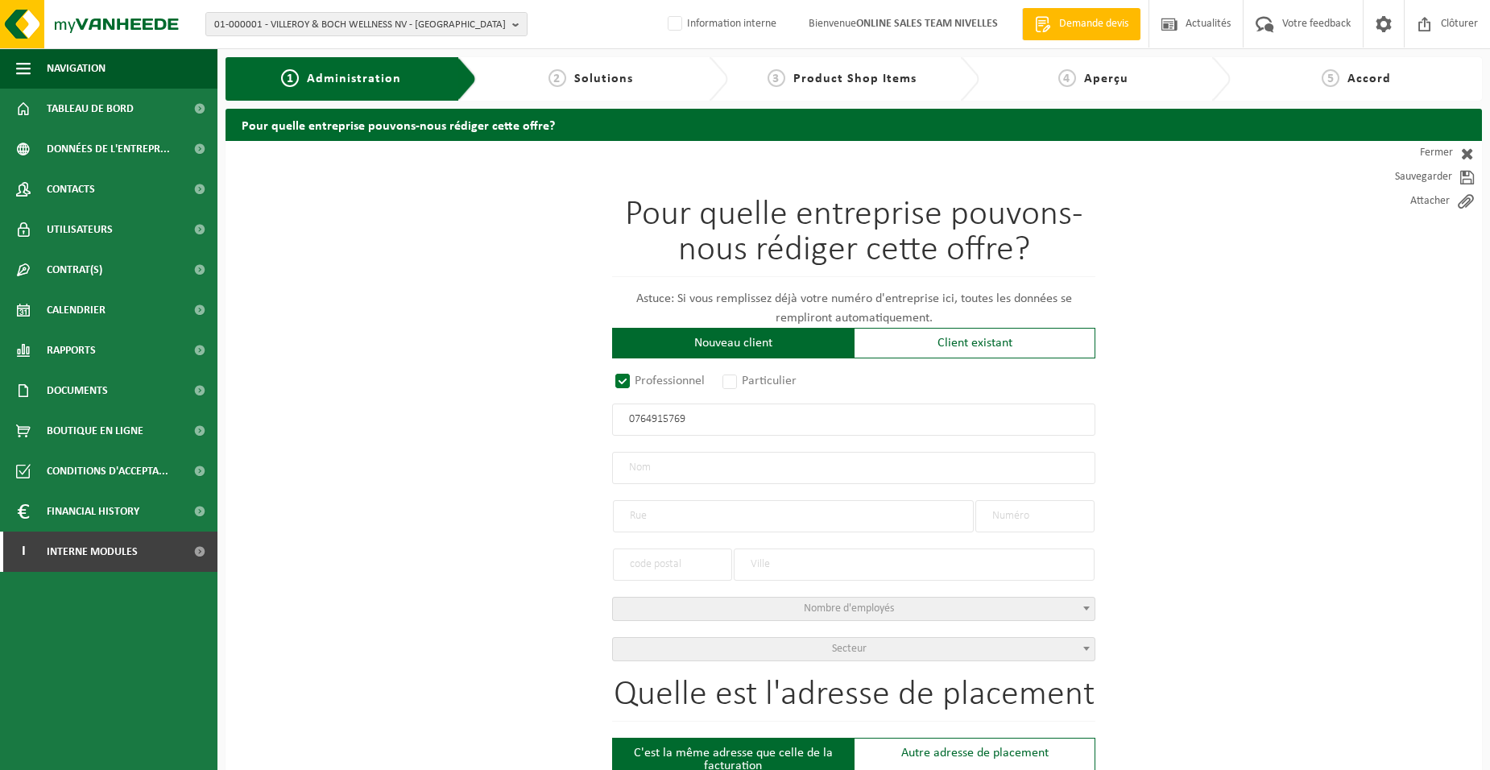
radio input "true"
type input "0764915769"
type input "ARENDAS, FALKOR"
type input "AVENUE CHARLES SCHALLER"
type input "26"
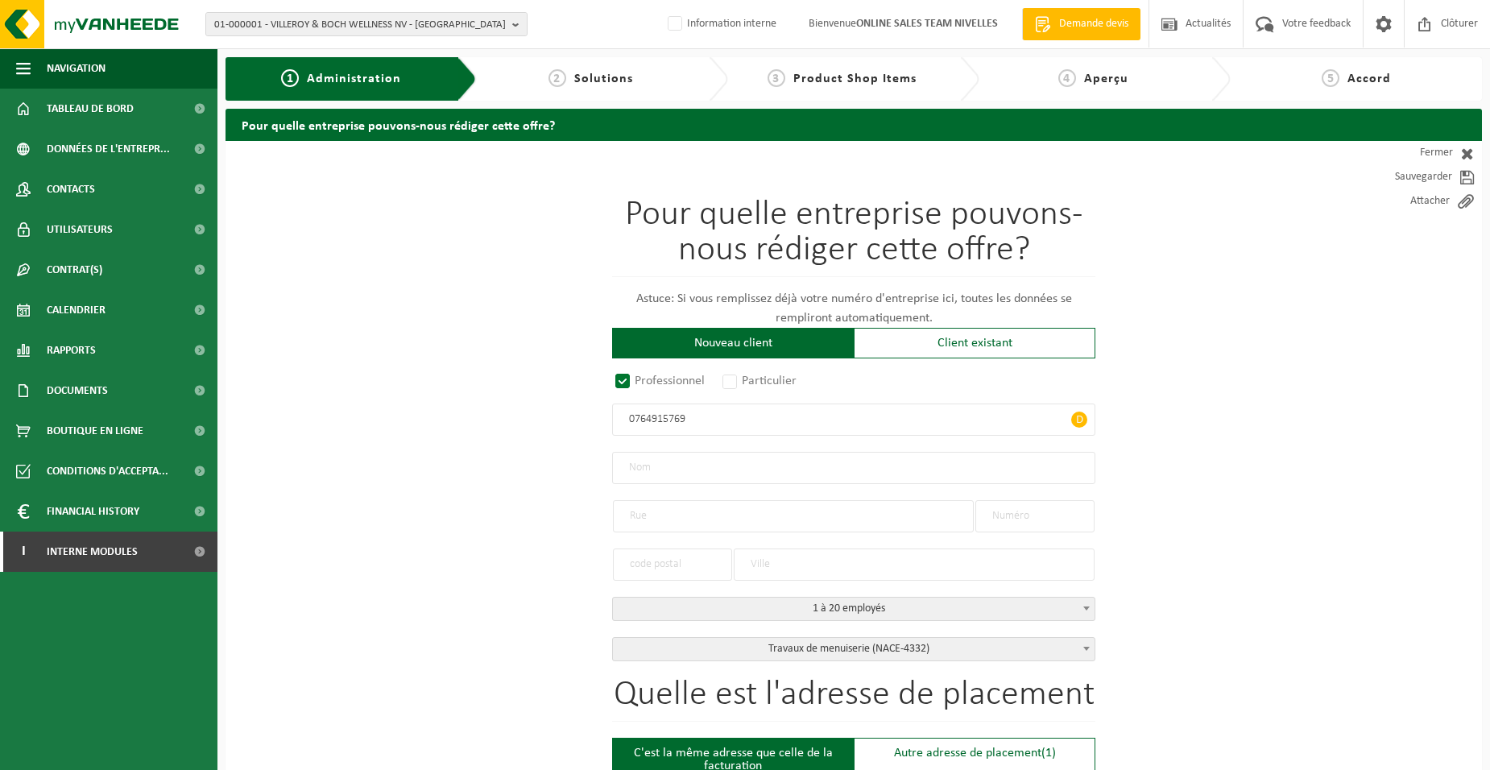
type input "1160"
type input "AUDERGHEM"
select select "D"
select select "NACE_4332"
type input "ARENDAS, FALKOR"
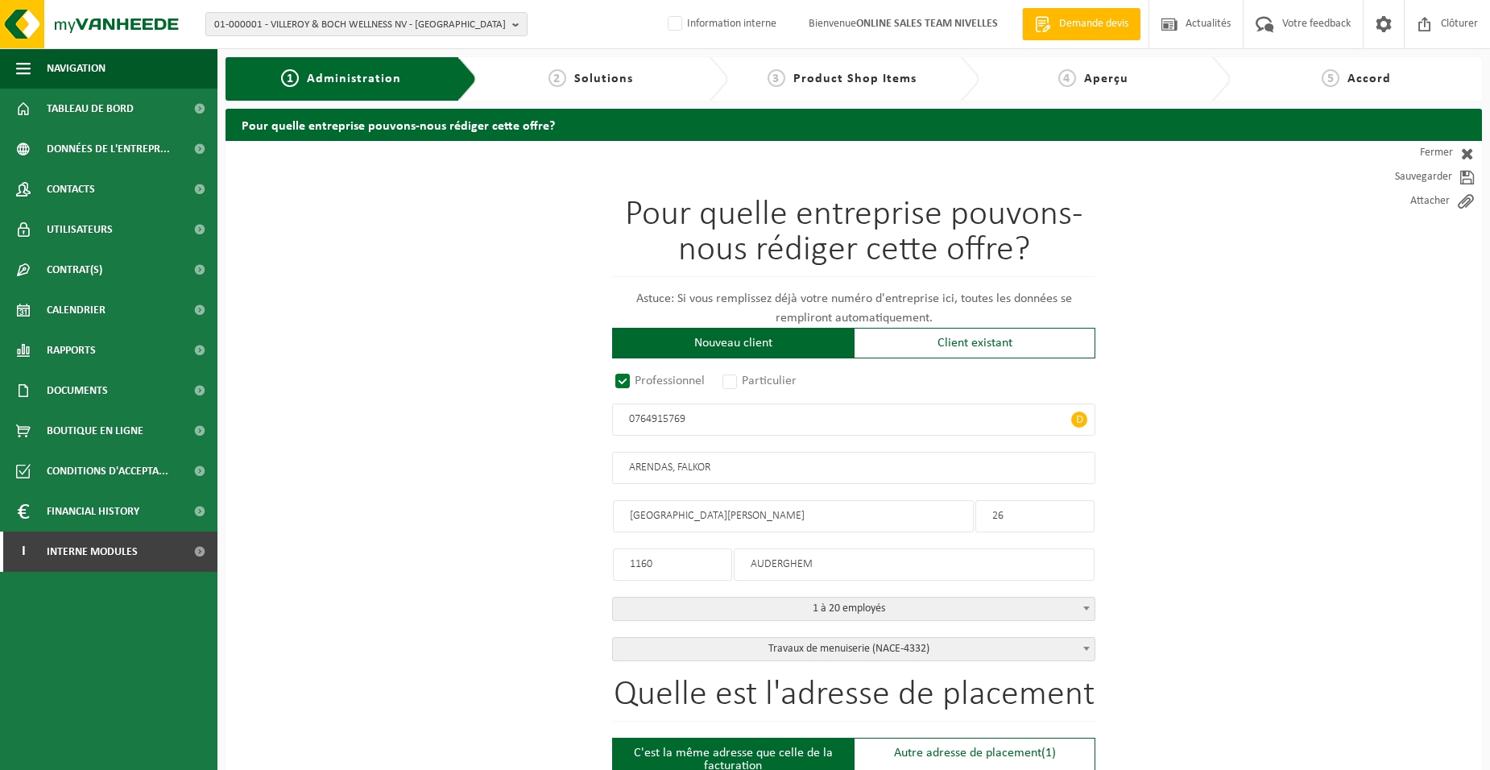
type input "AVENUE CHARLES SCHALLER"
type input "26"
type input "1160"
type input "AUDERGHEM"
type input "2314177597"
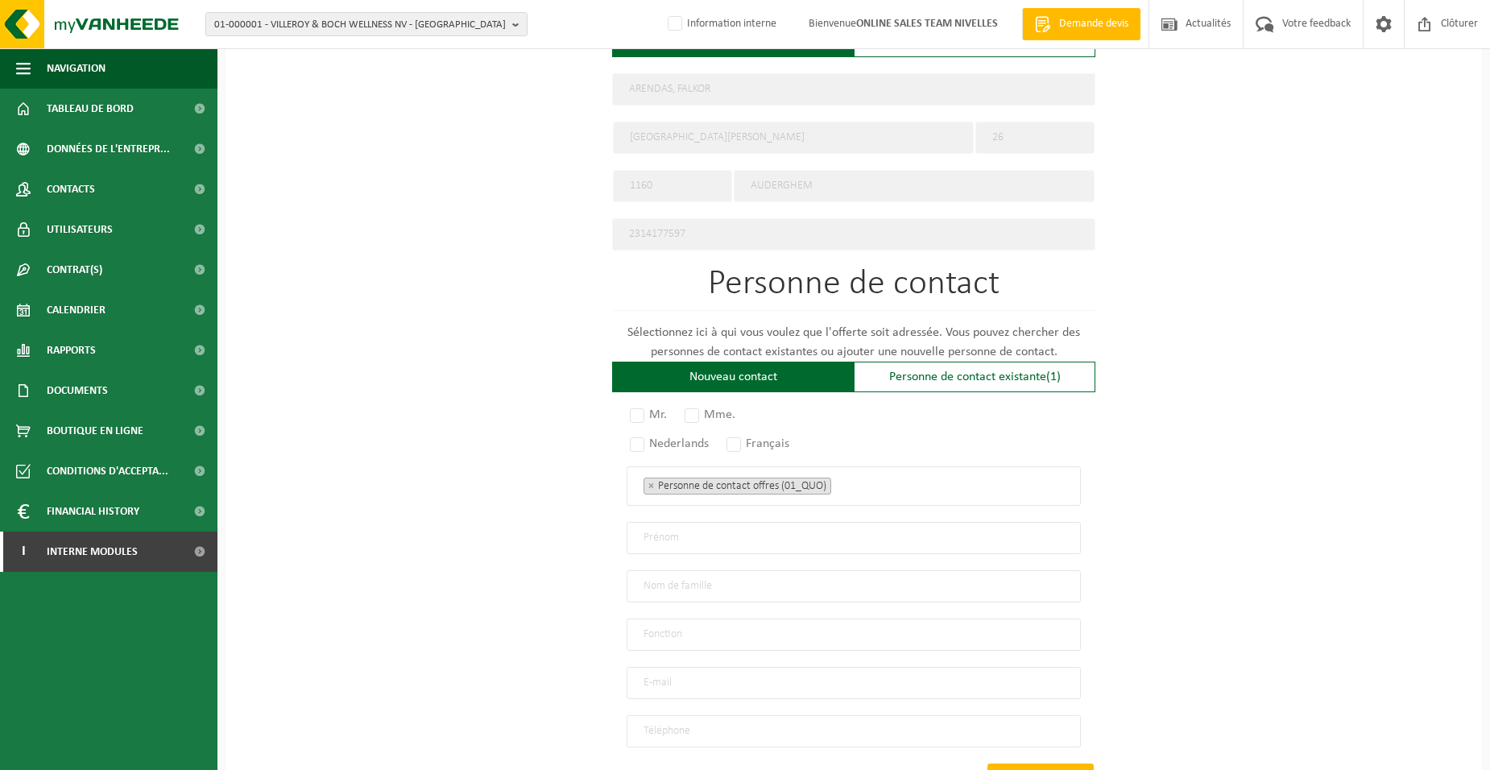
scroll to position [838, 0]
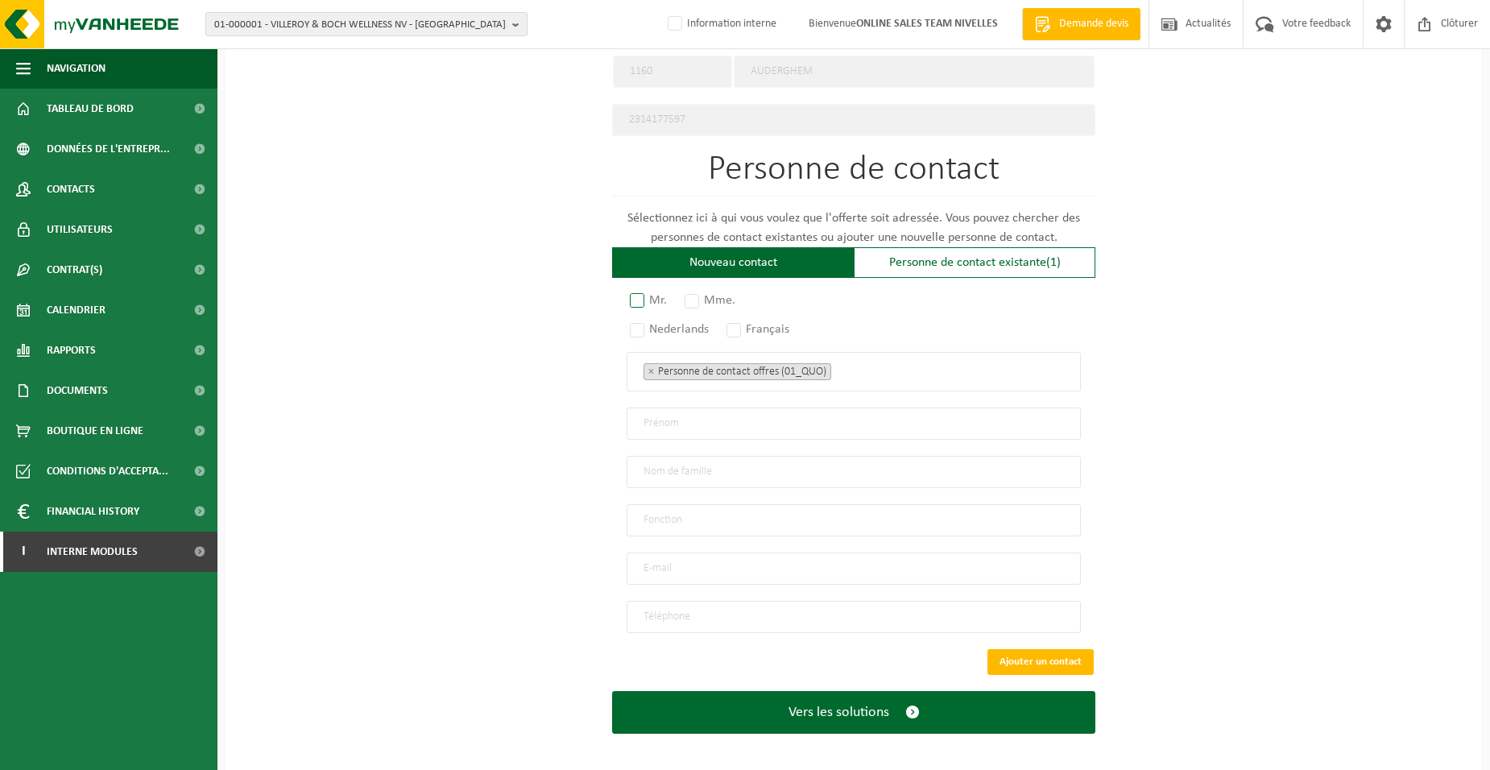
type input "0764915769"
click at [629, 295] on label "Mr." at bounding box center [648, 300] width 45 height 23
radio input "true"
click at [761, 318] on label "Français" at bounding box center [758, 329] width 71 height 23
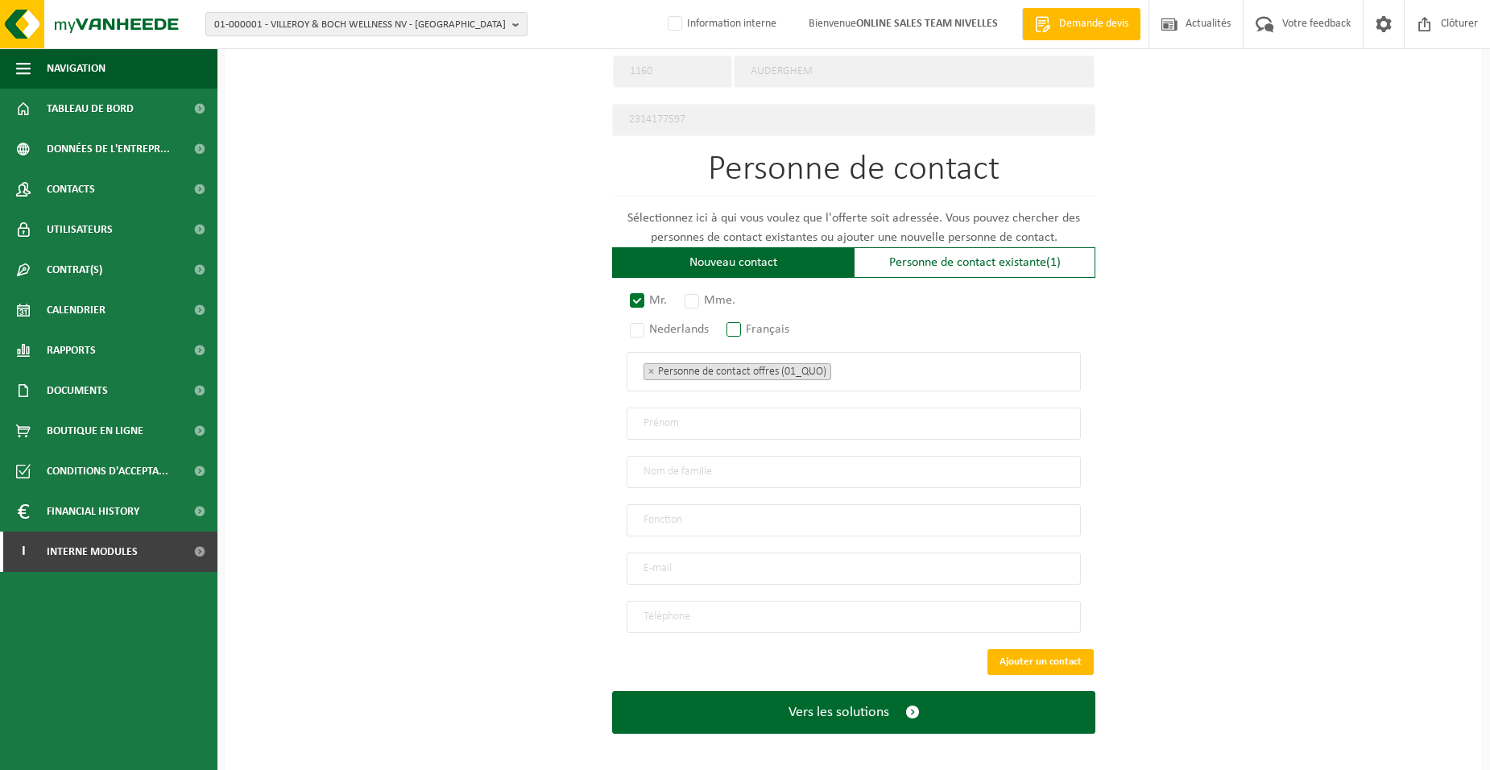
radio input "true"
click at [870, 367] on ul "× Personne de contact offres (01_QUO)" at bounding box center [853, 371] width 420 height 21
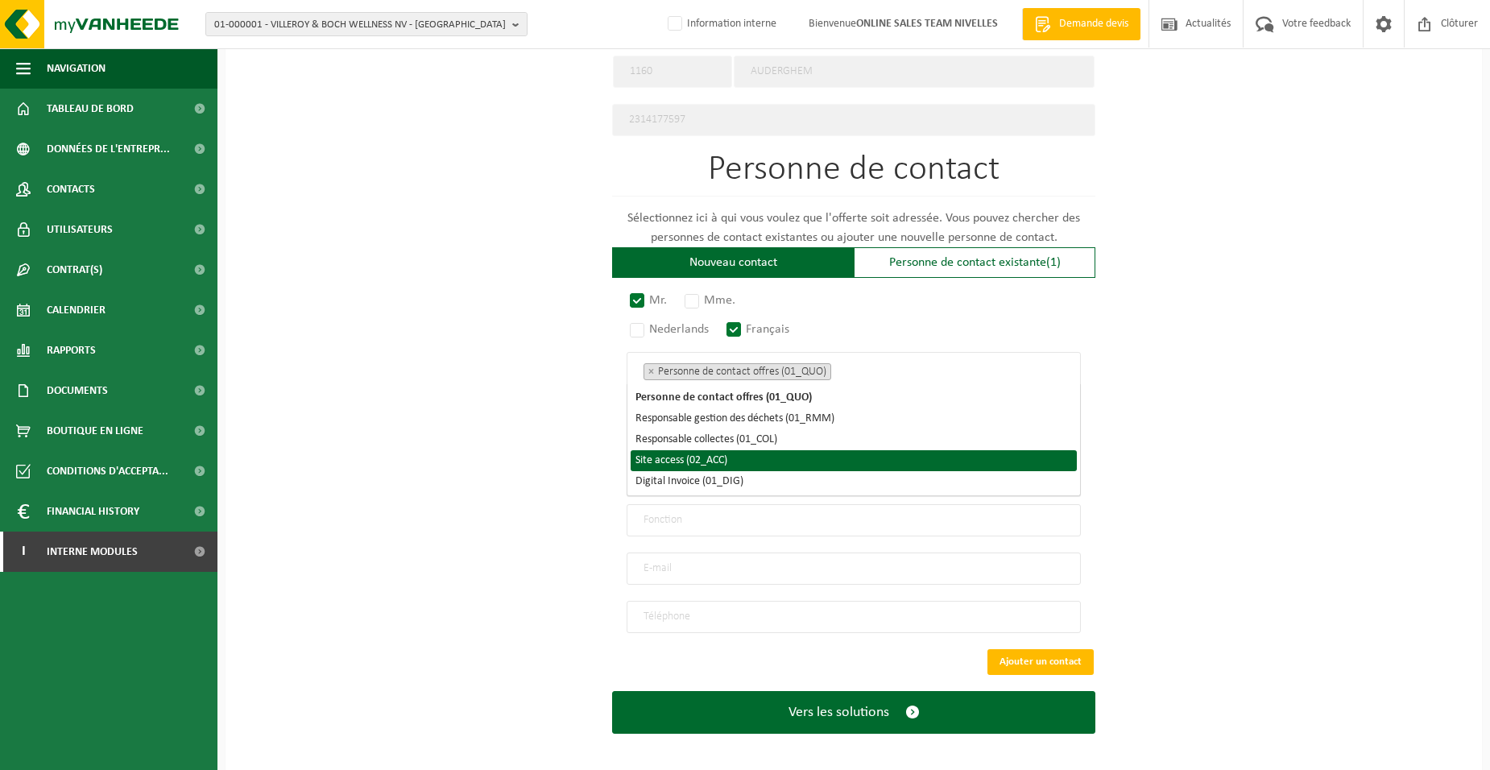
click at [739, 464] on li "Site access (02_ACC)" at bounding box center [853, 460] width 446 height 21
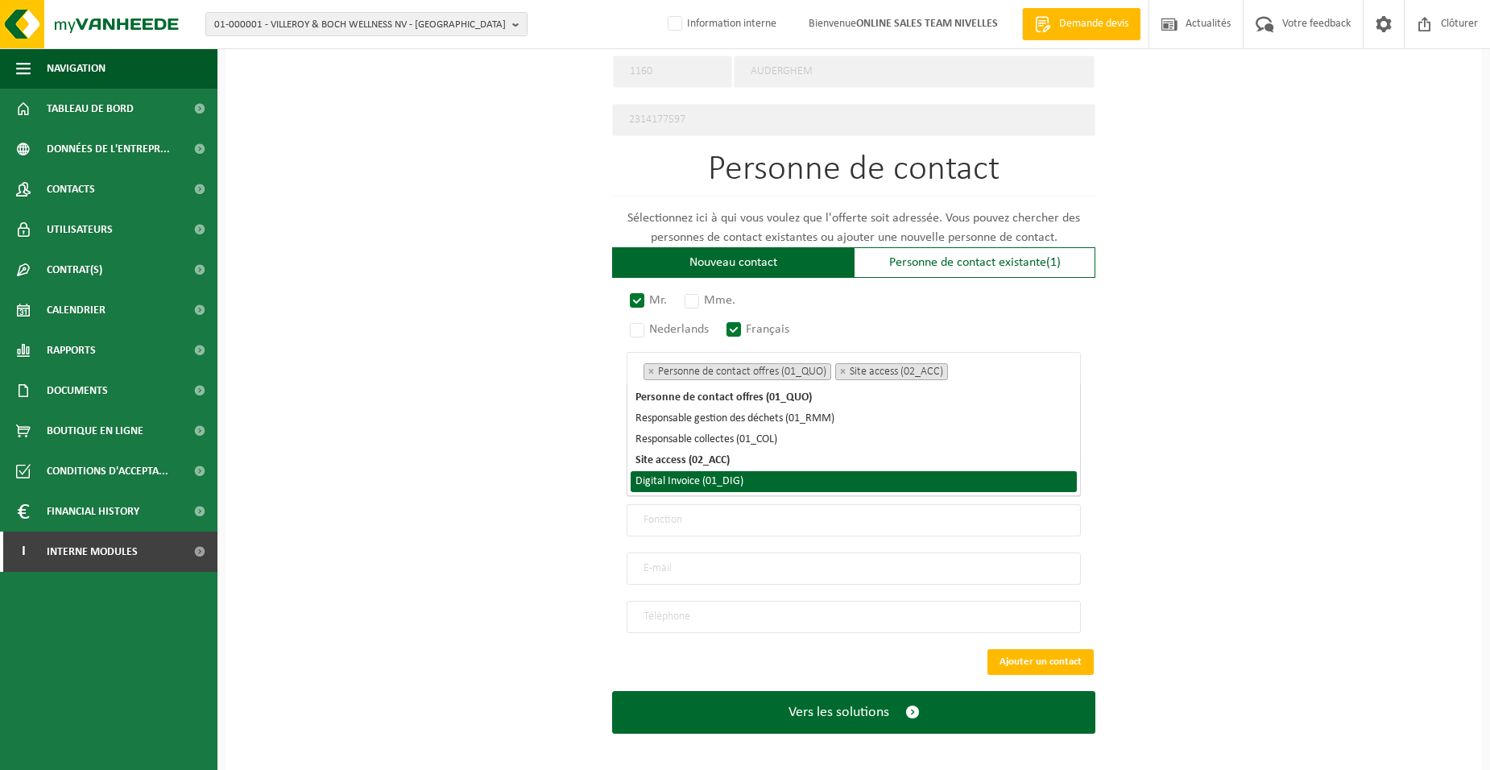
click at [736, 485] on li "Digital Invoice (01_DIG)" at bounding box center [853, 481] width 446 height 21
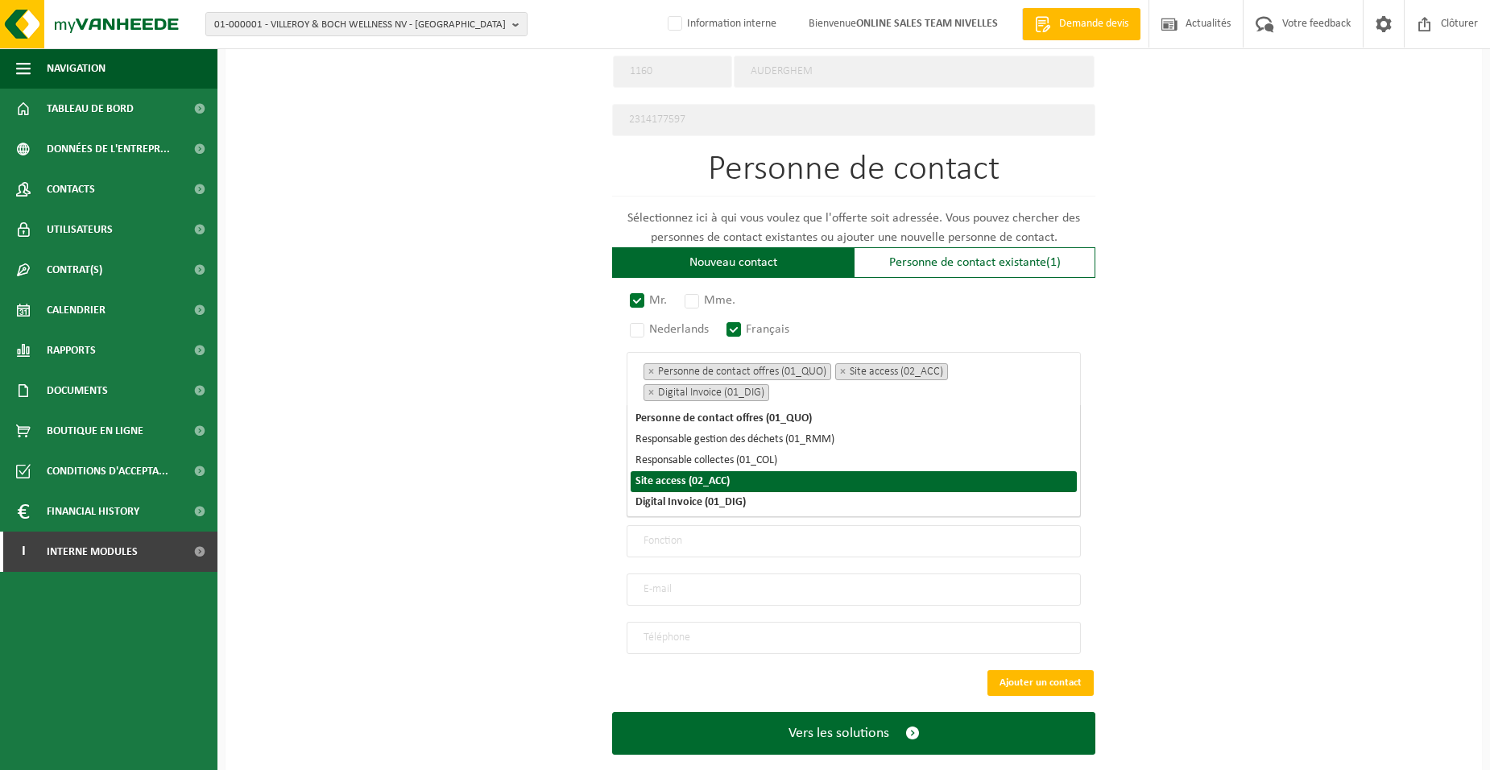
click at [482, 464] on div "Pour quelle entreprise pouvons-nous rédiger cette offre? Astuce: Si vous rempli…" at bounding box center [853, 49] width 1256 height 1492
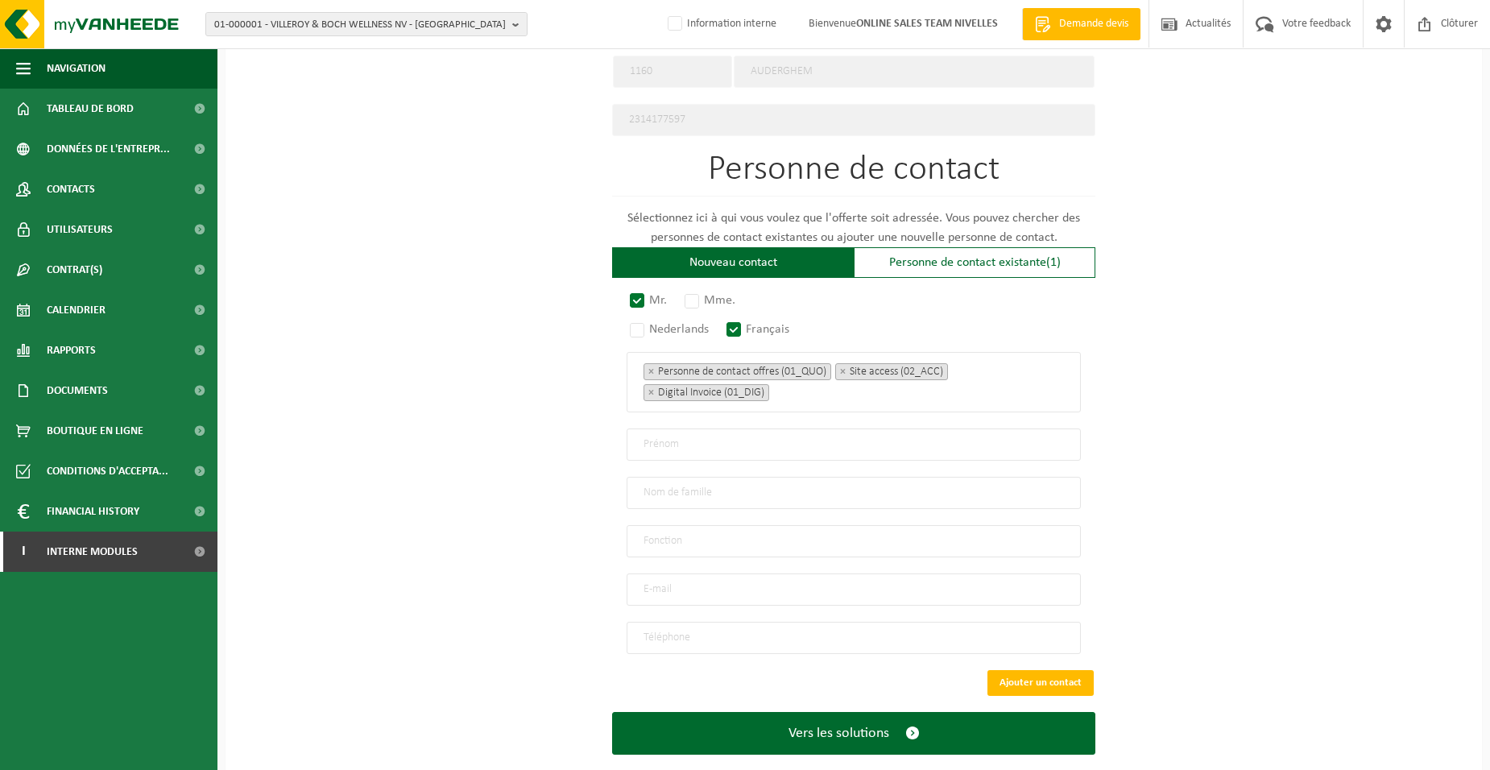
click at [655, 440] on input "text" at bounding box center [853, 444] width 454 height 32
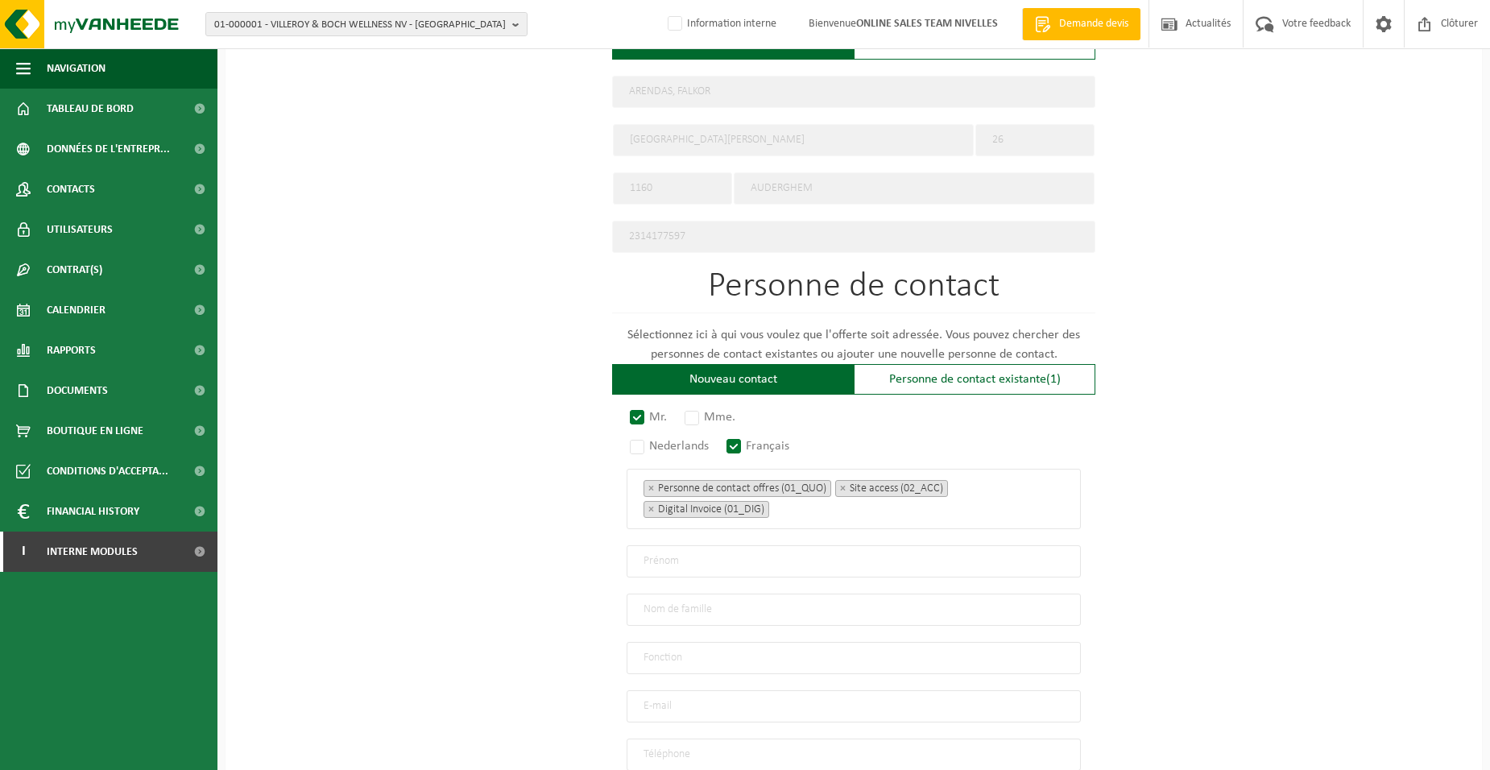
scroll to position [758, 0]
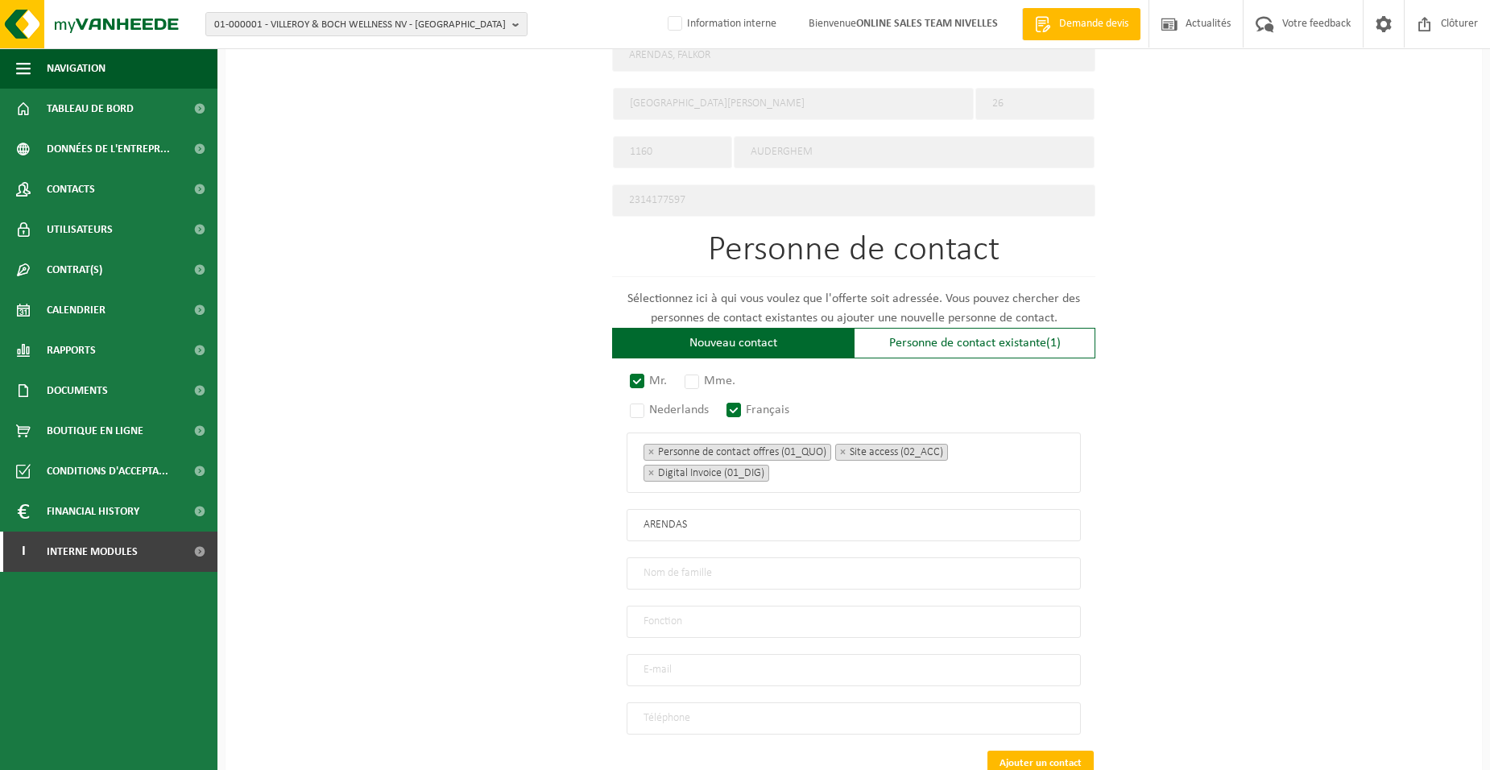
type input "ARENDAS"
click at [746, 564] on input "text" at bounding box center [853, 573] width 454 height 32
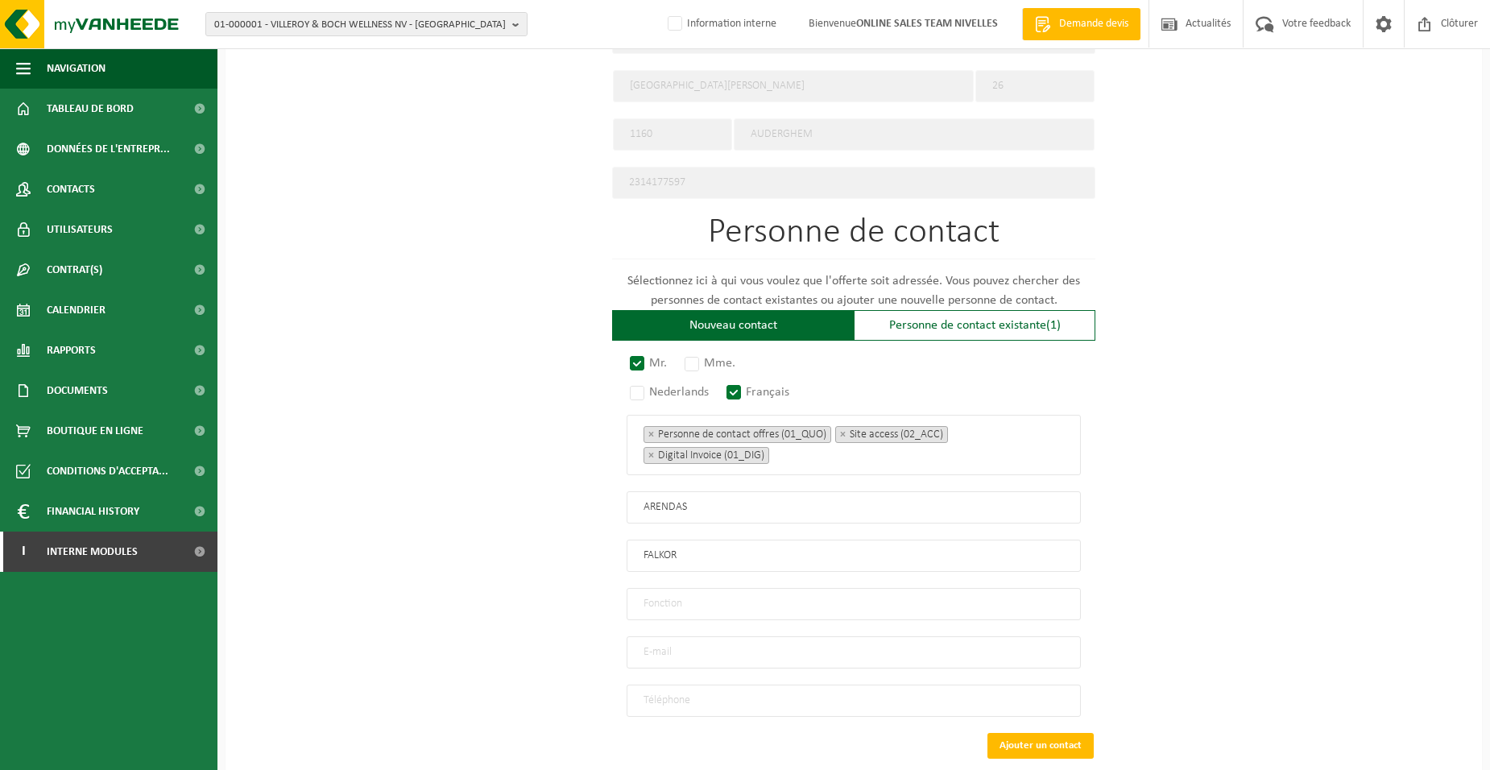
scroll to position [838, 0]
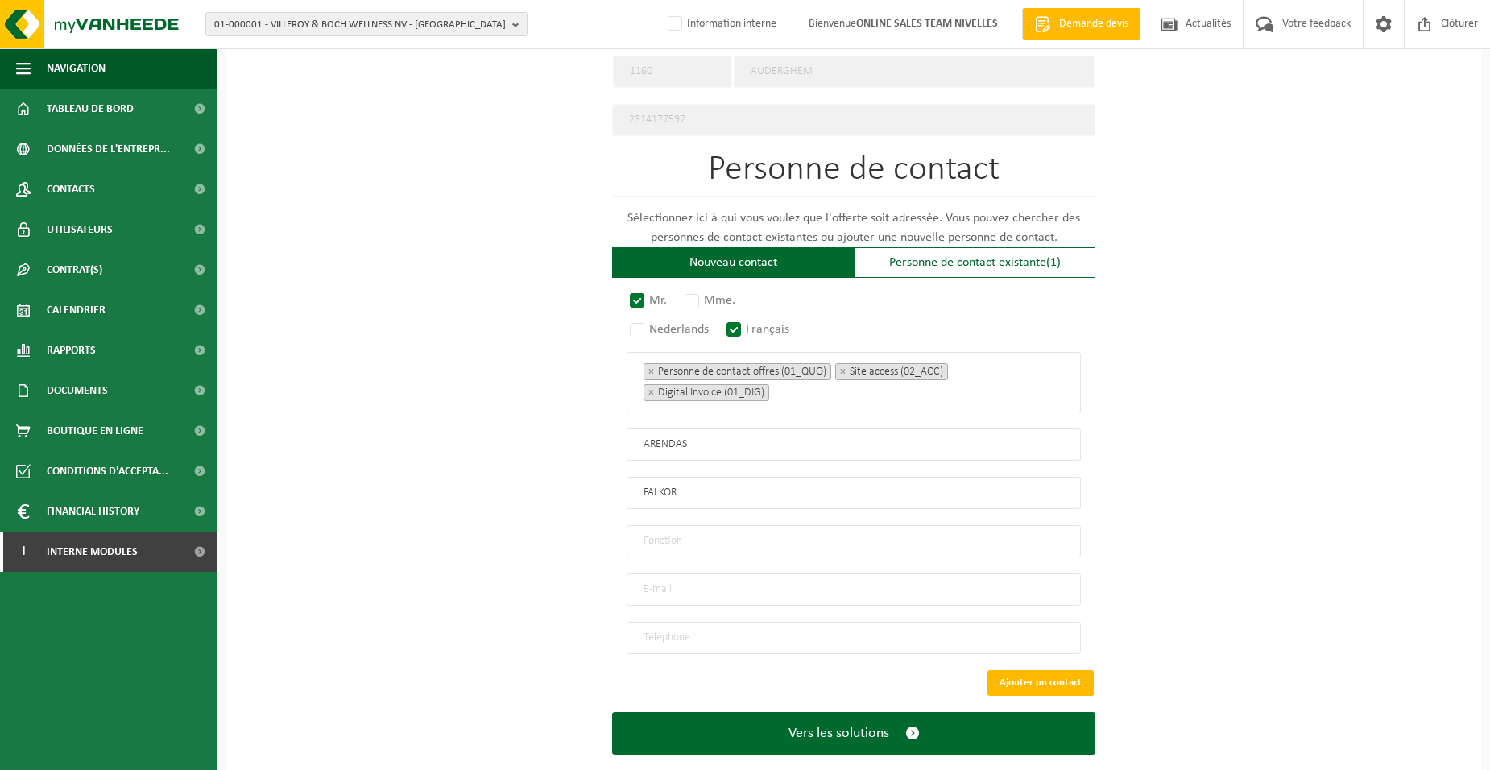
type input "FALKOR"
click at [699, 536] on input "text" at bounding box center [853, 541] width 454 height 32
type input "Directeur"
click at [665, 581] on input "email" at bounding box center [853, 589] width 454 height 32
type input "ARENDAS.FALKOR@GMAIL.COM"
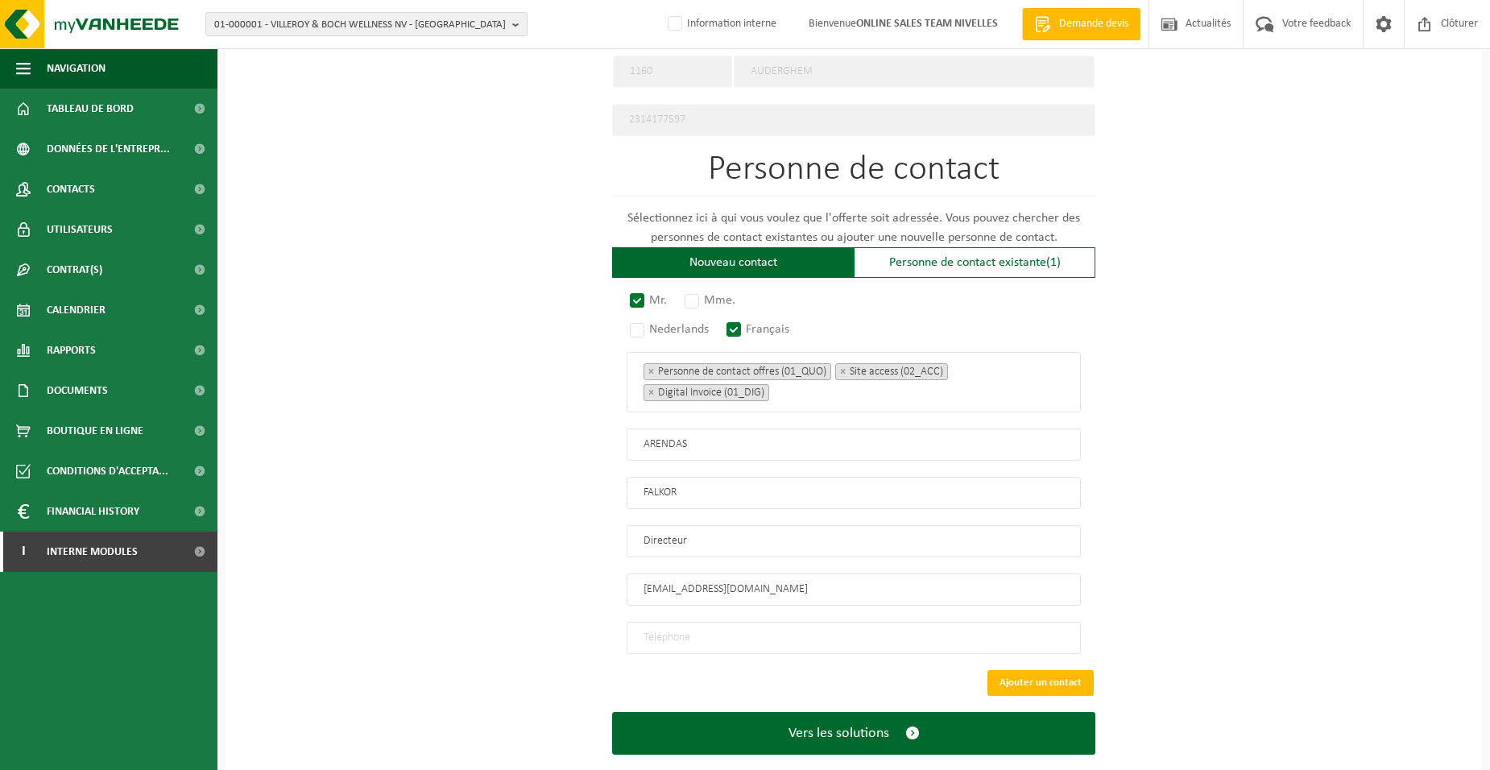
click at [672, 633] on input "tel" at bounding box center [853, 638] width 454 height 32
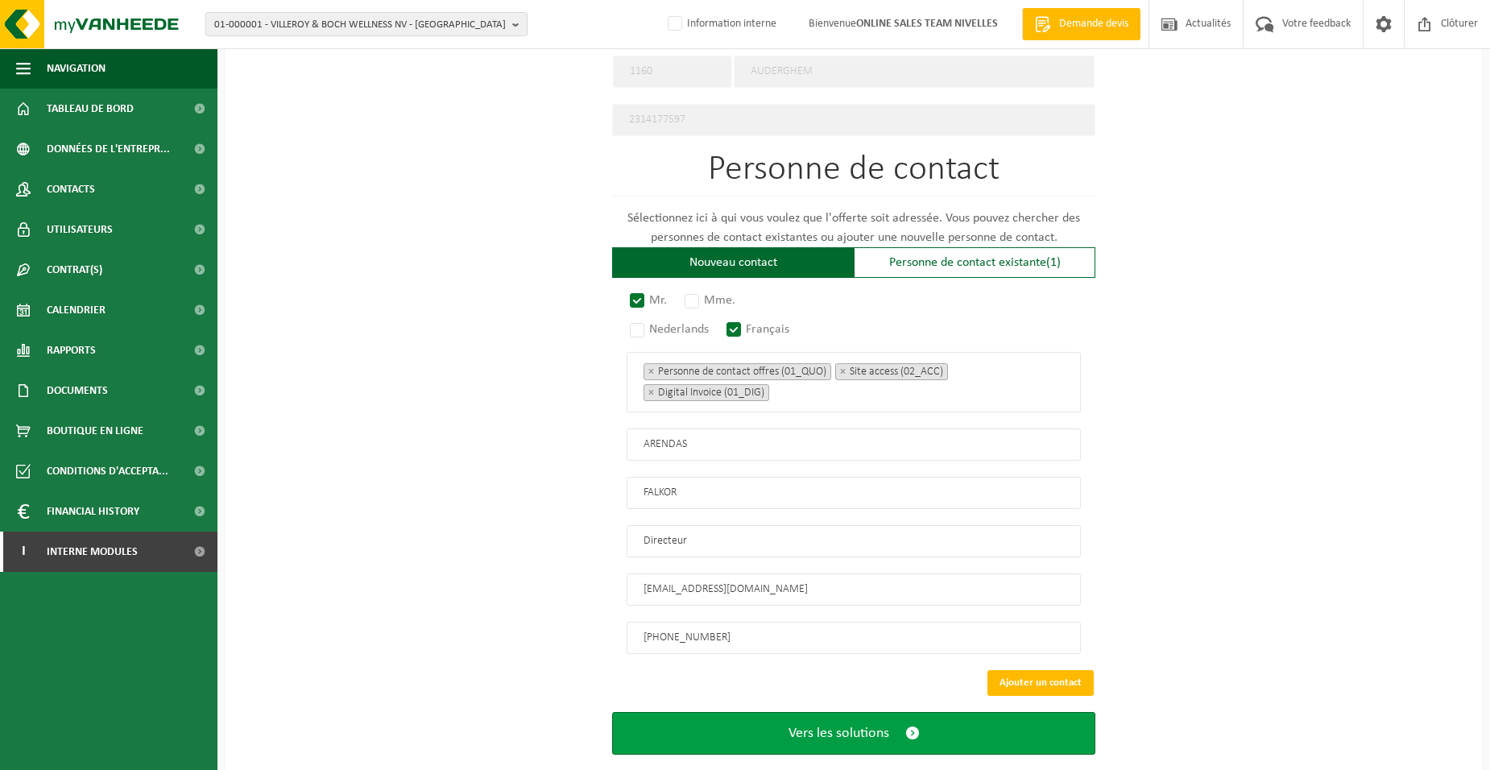
type input "+32 472 42 52 27"
click at [906, 725] on span "submit" at bounding box center [912, 733] width 14 height 17
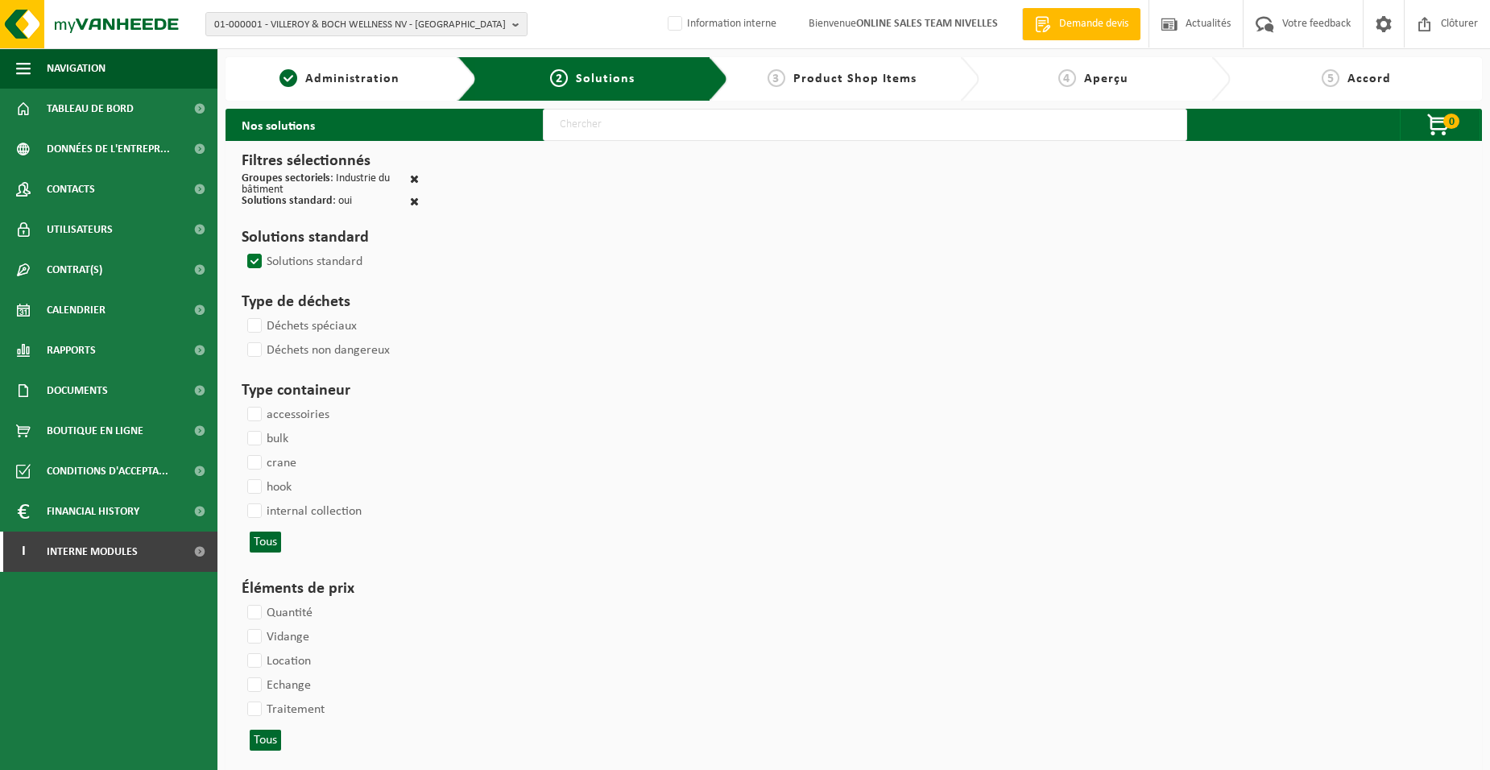
click at [612, 127] on input "text" at bounding box center [865, 125] width 644 height 32
type input "000052"
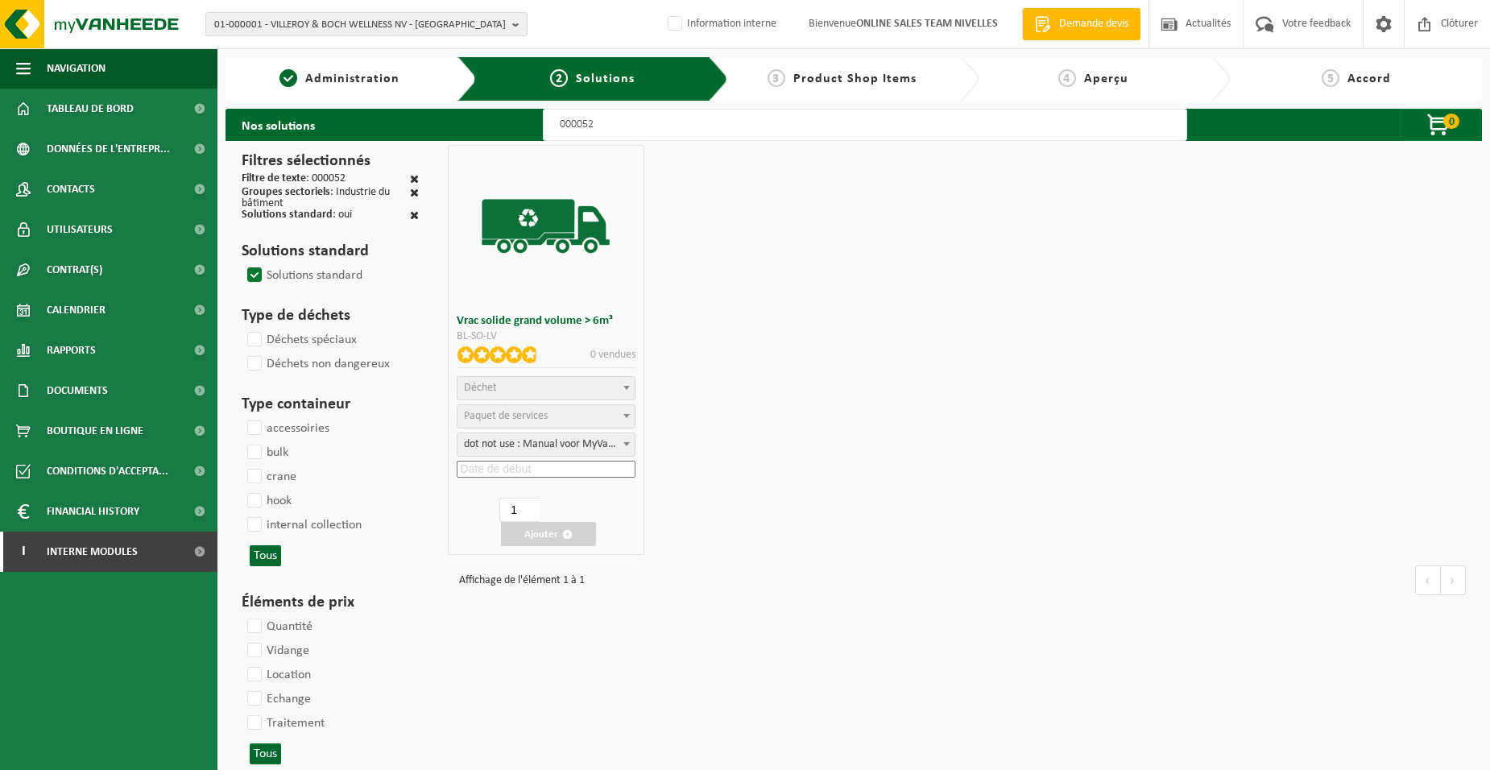
click at [523, 395] on span "Déchet" at bounding box center [545, 388] width 176 height 23
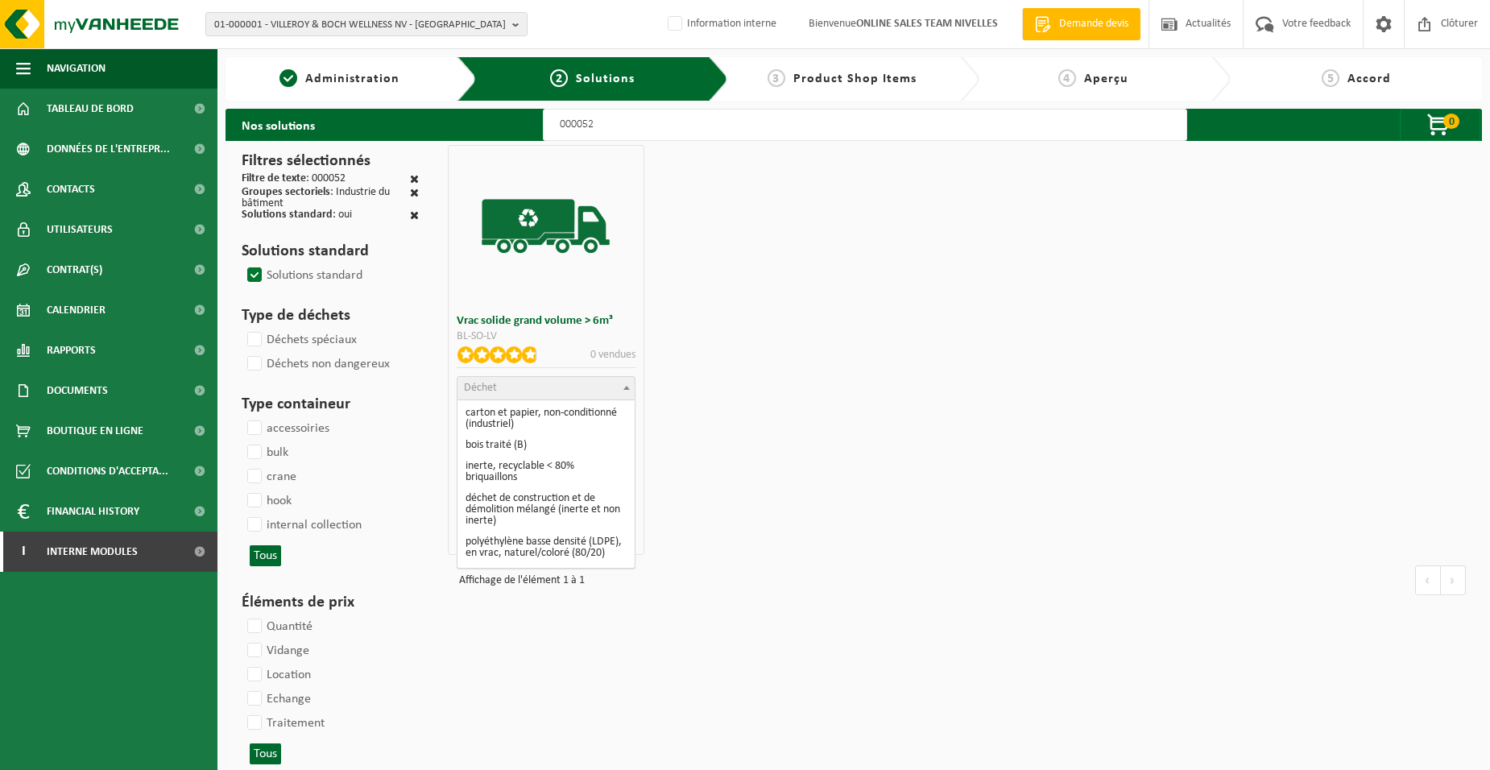
scroll to position [242, 0]
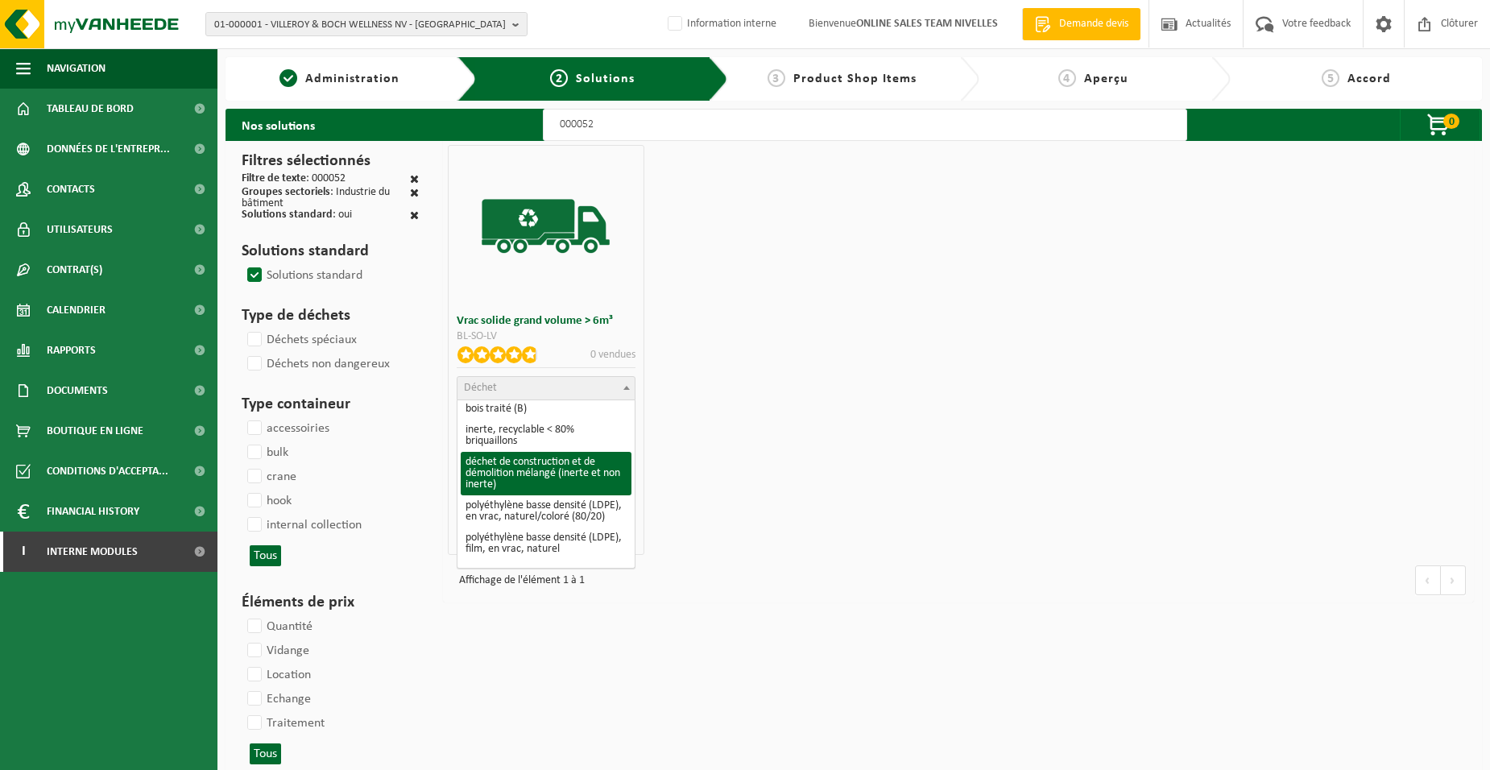
select select "31"
select select
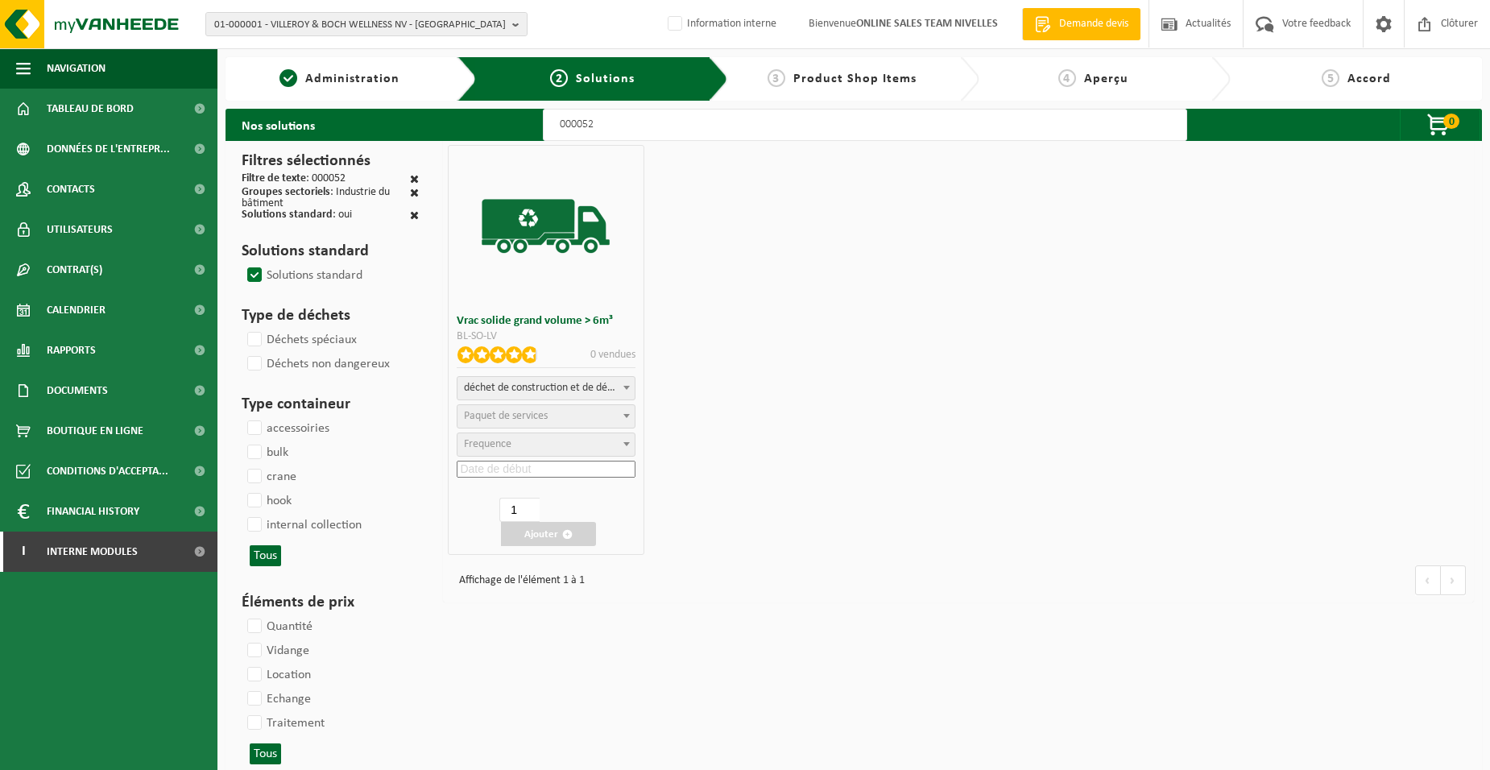
select select
select select "47"
select select "25"
click at [544, 469] on input at bounding box center [546, 469] width 178 height 17
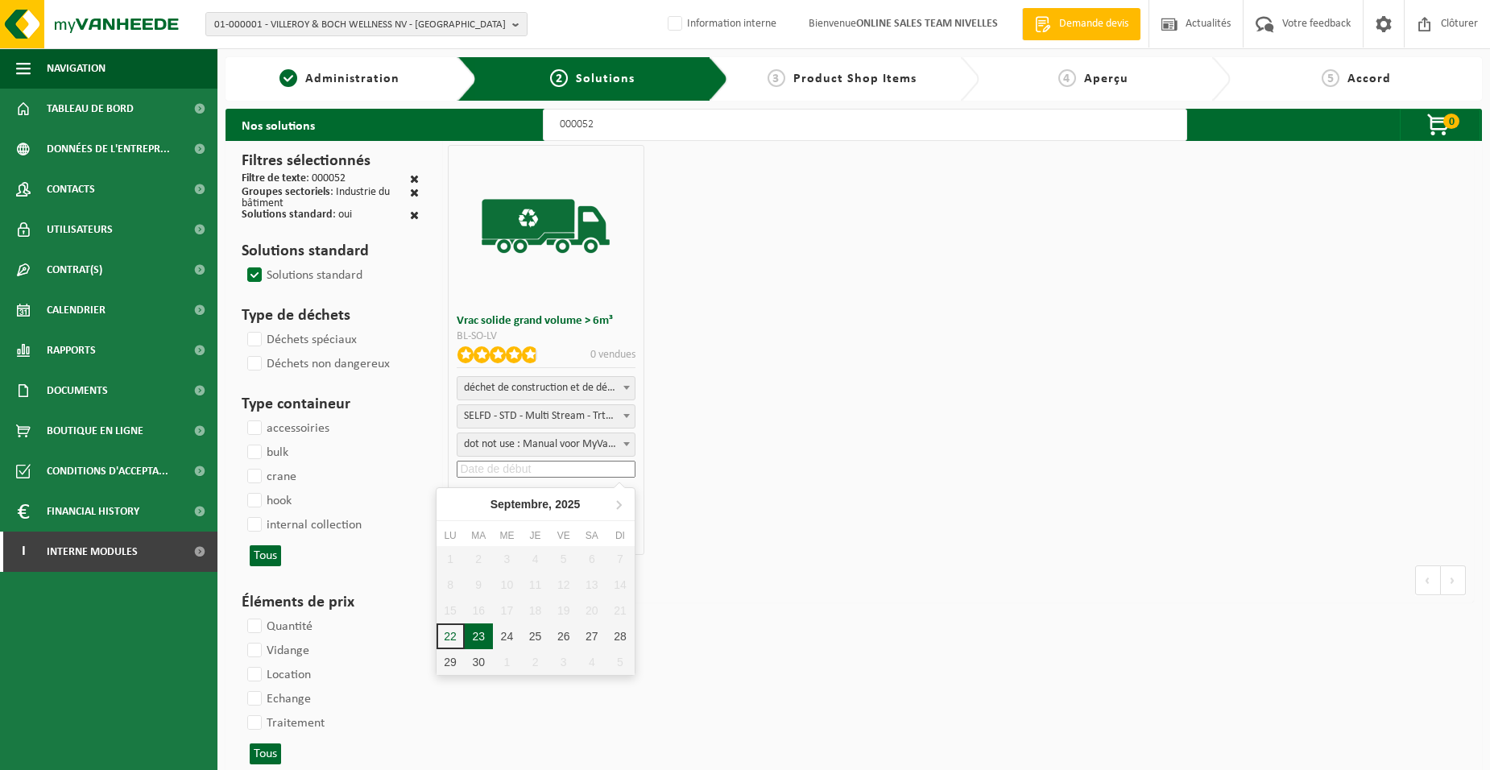
click at [471, 634] on div "23" at bounding box center [479, 636] width 28 height 26
type input "2025-09-23"
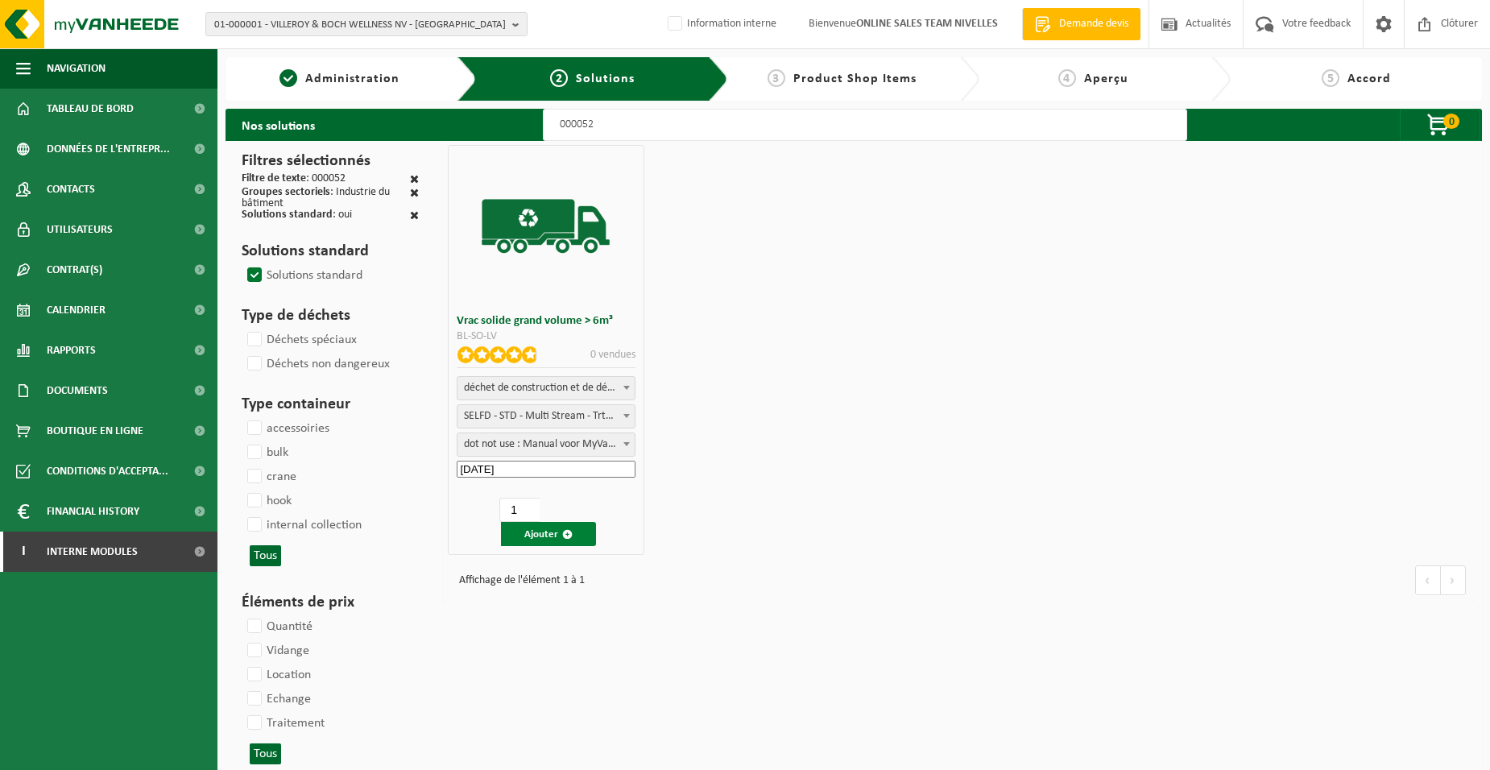
click at [539, 534] on button "Ajouter" at bounding box center [548, 534] width 95 height 24
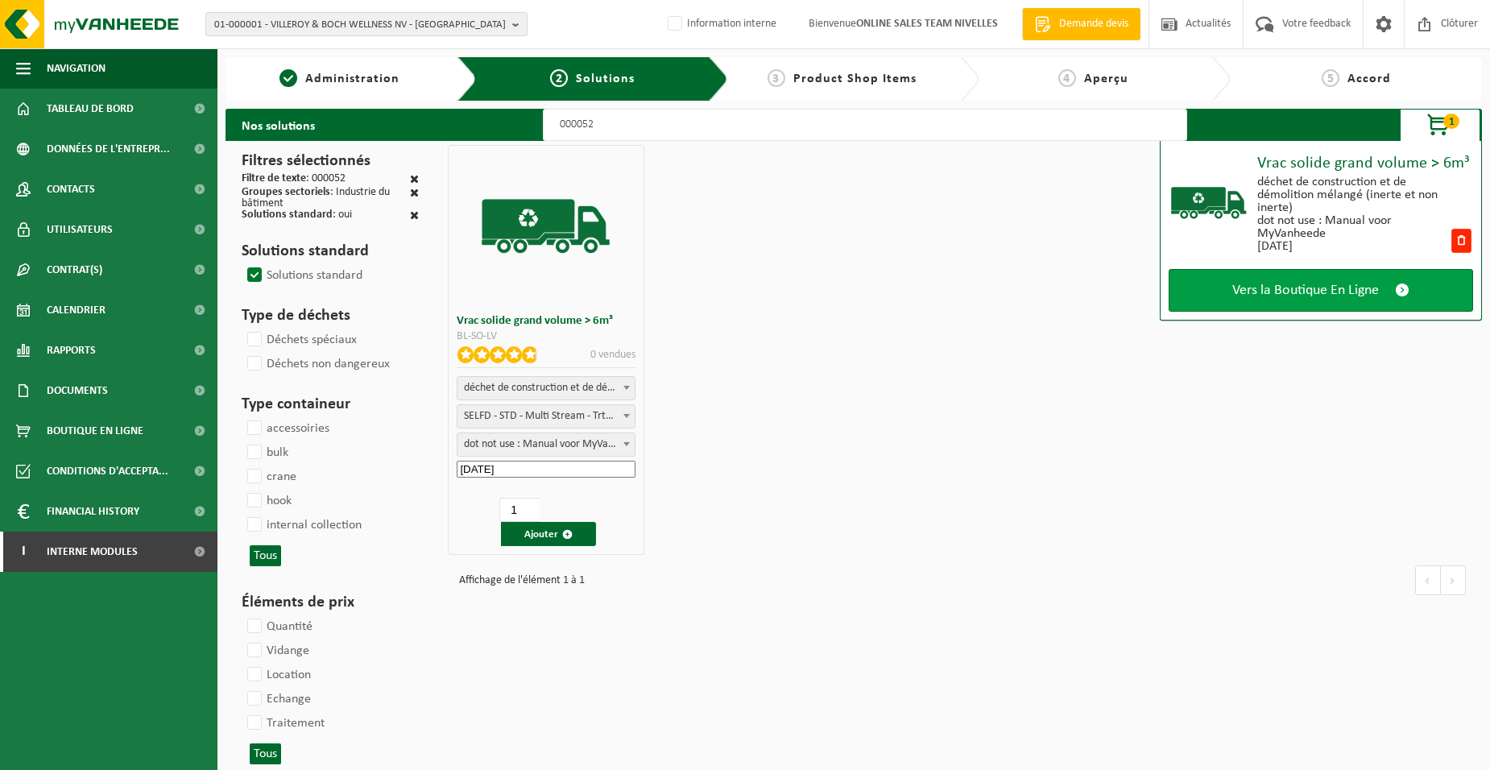
click at [1225, 298] on link "Vers la Boutique En Ligne" at bounding box center [1320, 290] width 304 height 43
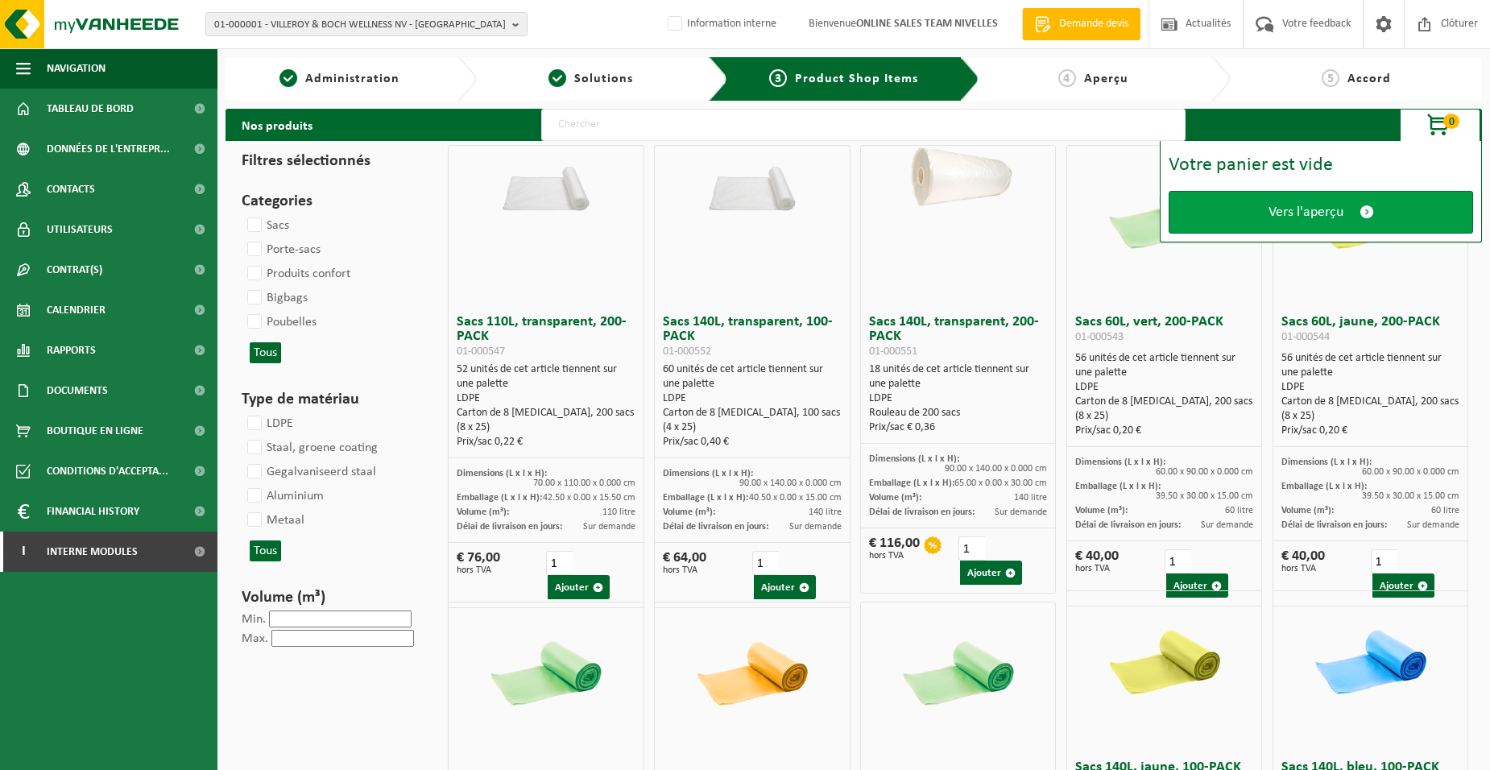
click at [1217, 223] on link "Vers l'aperçu" at bounding box center [1320, 212] width 304 height 43
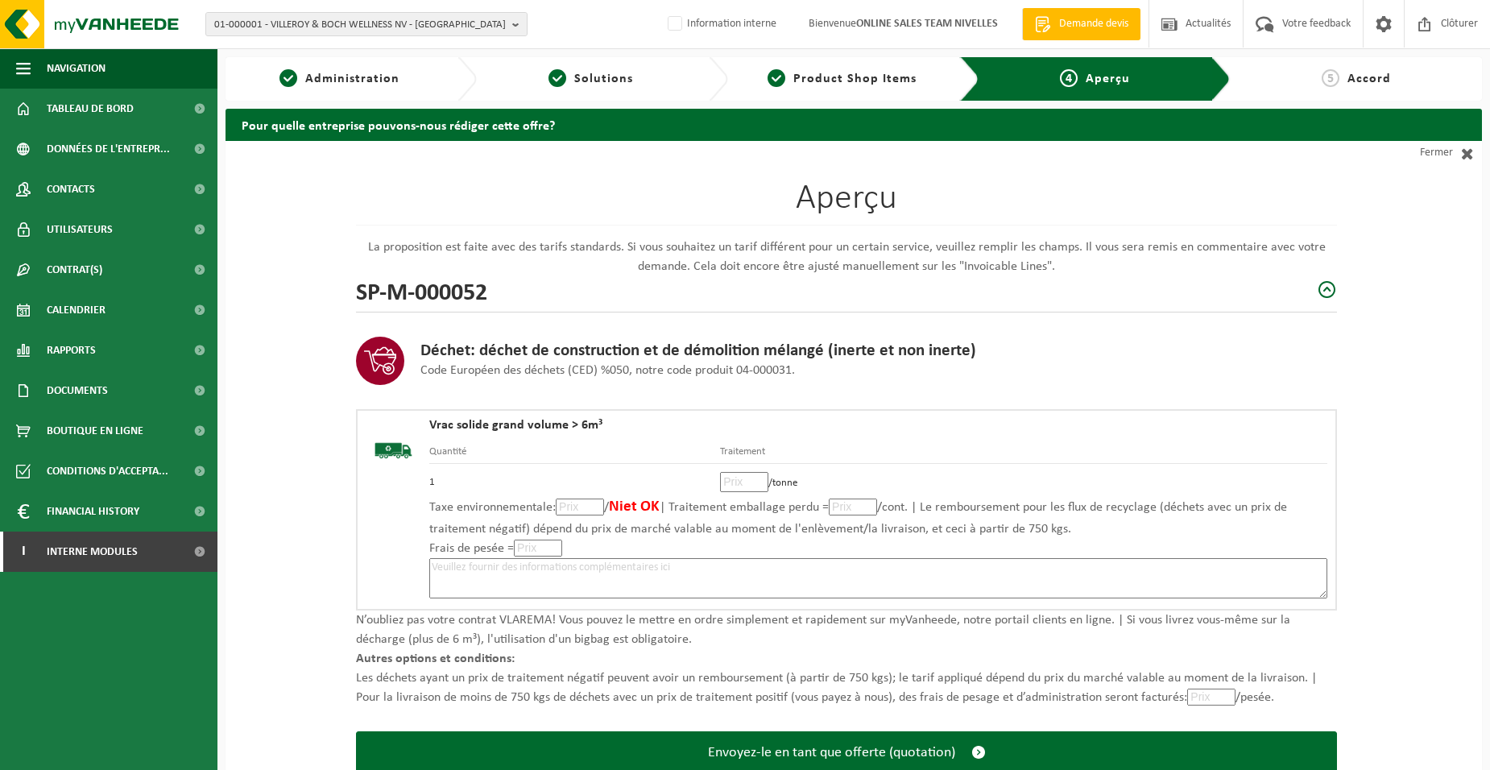
scroll to position [110, 0]
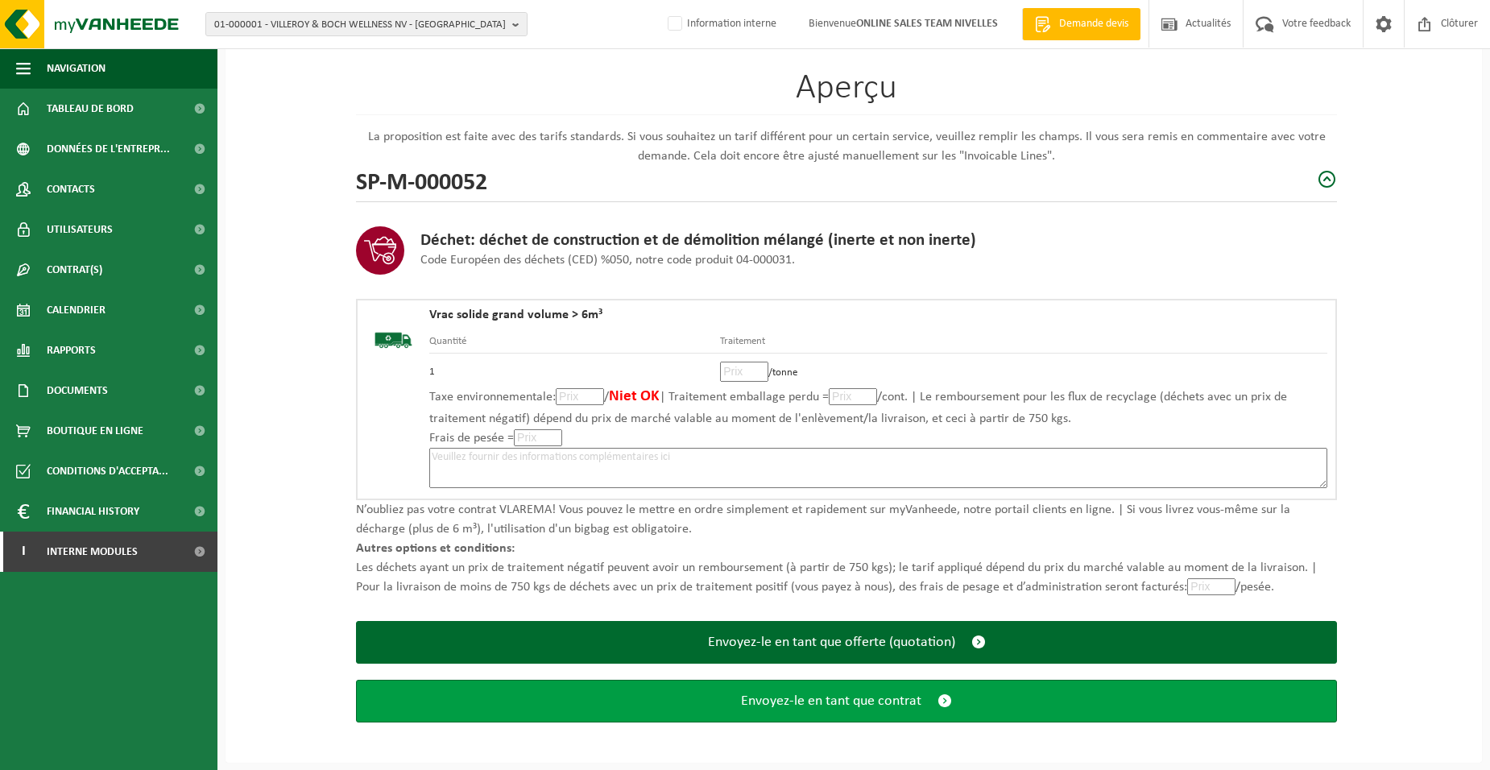
click at [792, 702] on span "Envoyez-le en tant que contrat" at bounding box center [831, 700] width 180 height 17
